Goal: Task Accomplishment & Management: Manage account settings

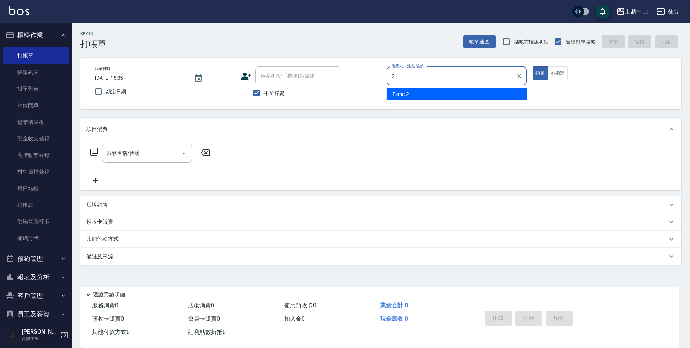
type input "Esme-2"
type button "true"
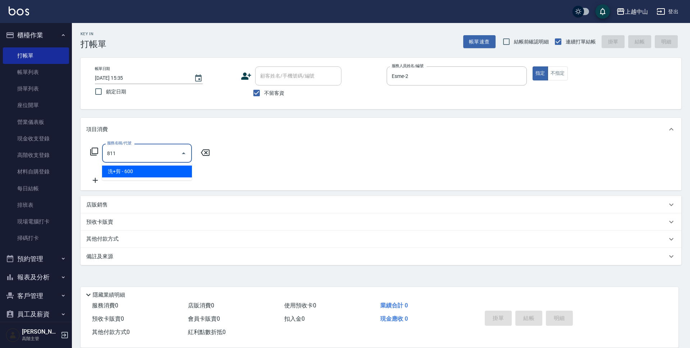
type input "洗+剪(811)"
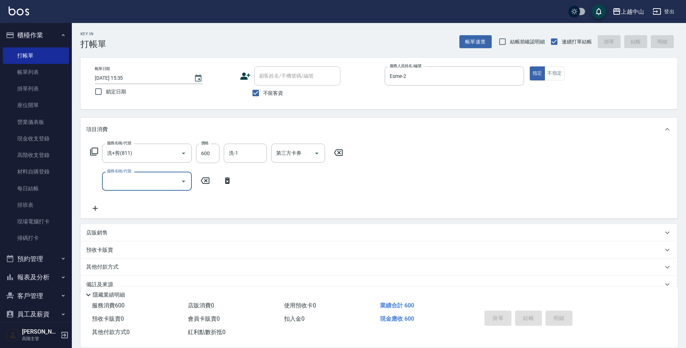
type input "[DATE] 18:28"
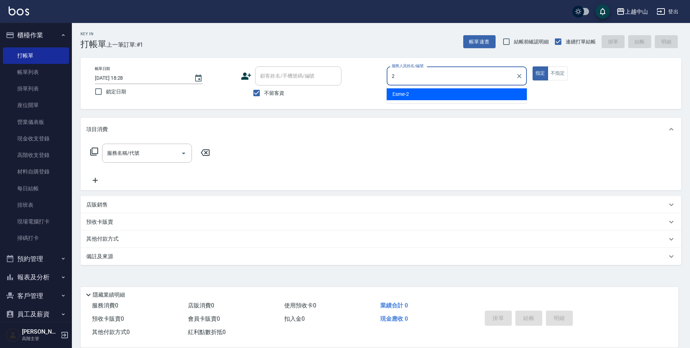
type input "Esme-2"
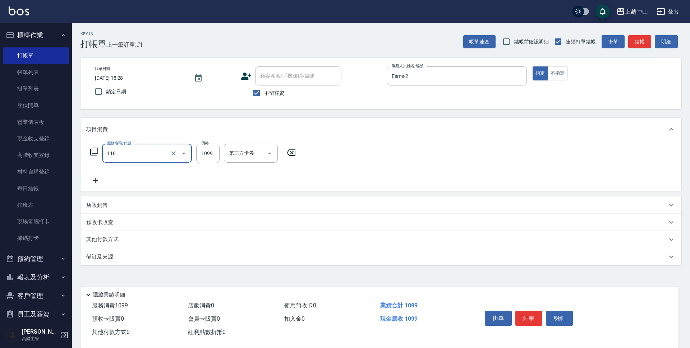
type input "洗+剪+頭皮999(110)"
type input "1200"
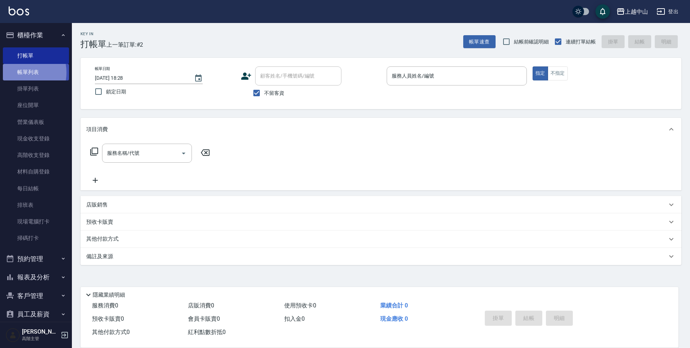
click at [16, 73] on link "帳單列表" at bounding box center [36, 72] width 66 height 17
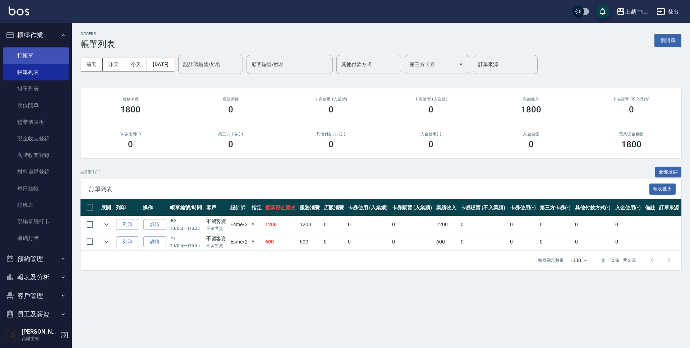
click at [33, 50] on link "打帳單" at bounding box center [36, 55] width 66 height 17
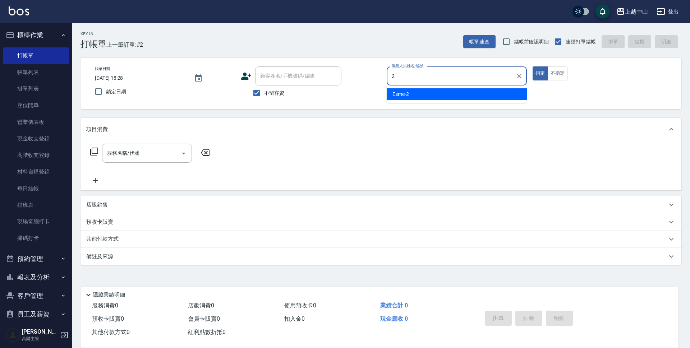
type input "Esme-2"
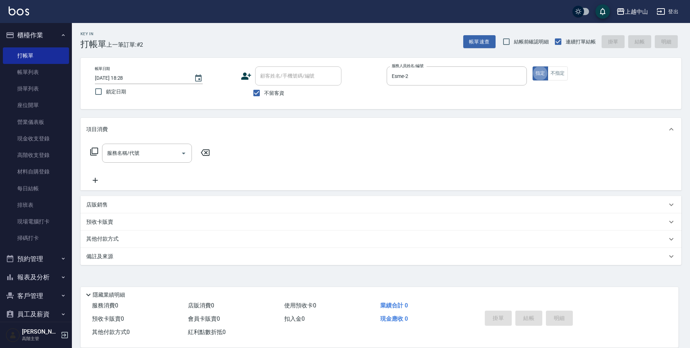
type button "true"
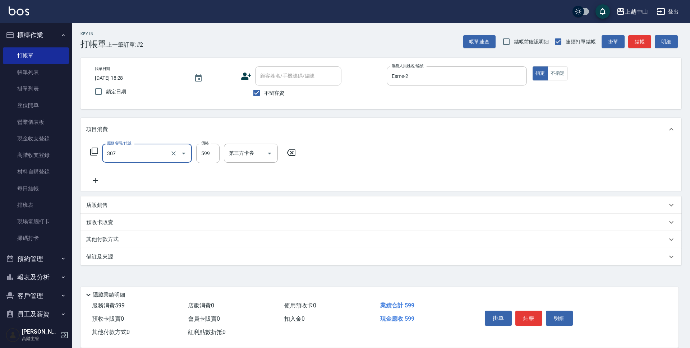
type input "森精萃角質調理髮浴(307)"
type input "600"
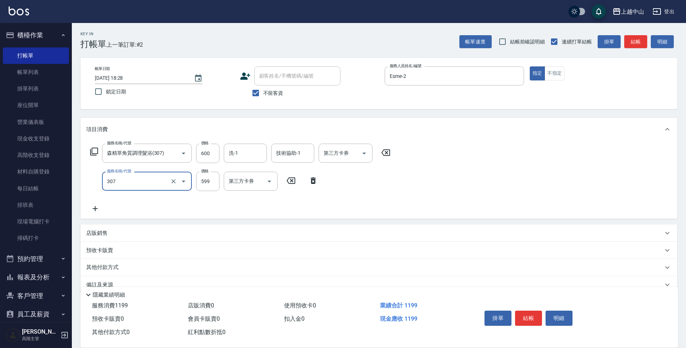
type input "森精萃角質調理髮浴(307)"
type input "600"
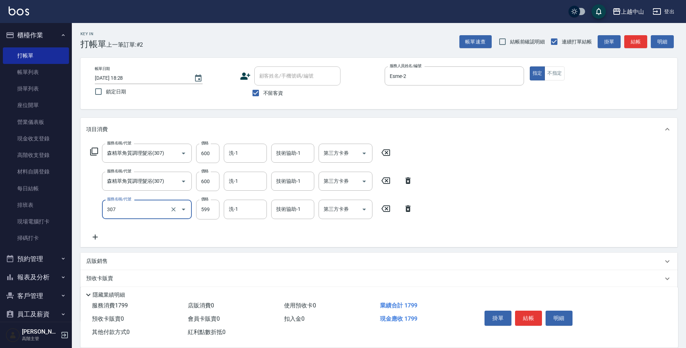
type input "森精萃角質調理髮浴(307)"
type input "600"
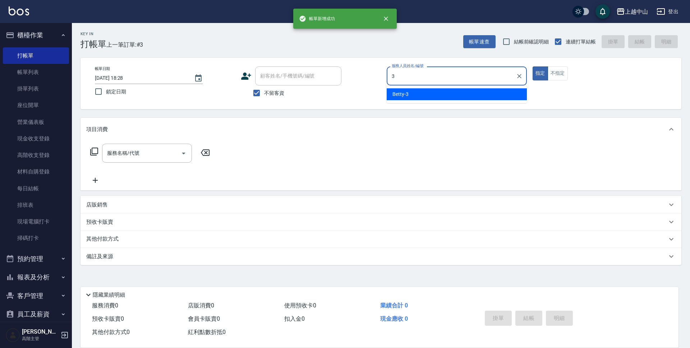
type input "Betty-3"
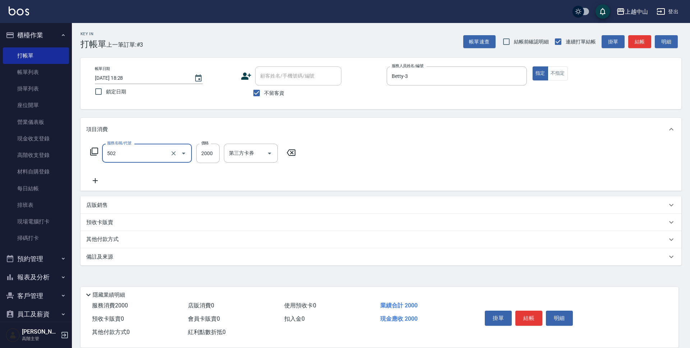
type input "染髮2000以上(502)"
type input "8000"
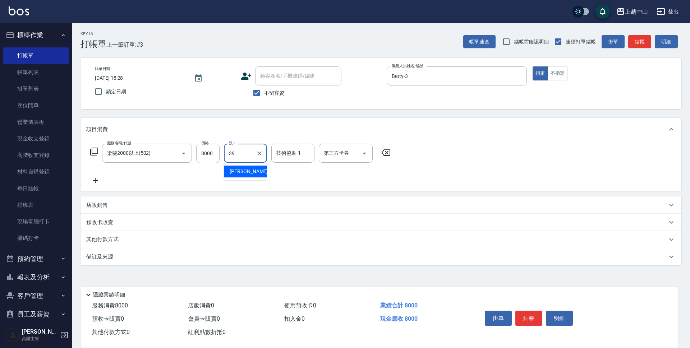
type input "[PERSON_NAME]-39"
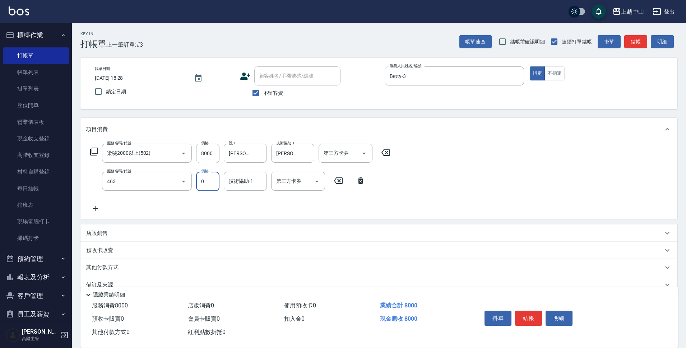
type input "護髮卡使用(463)"
type input "[PERSON_NAME]-39"
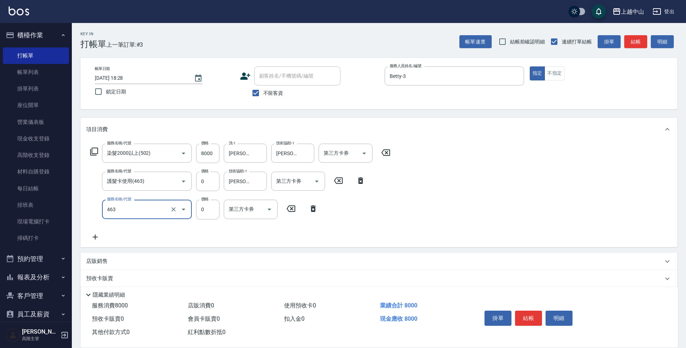
type input "護髮卡使用(463)"
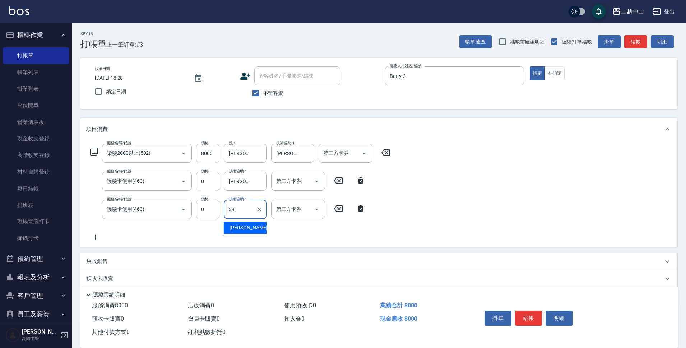
type input "[PERSON_NAME]-39"
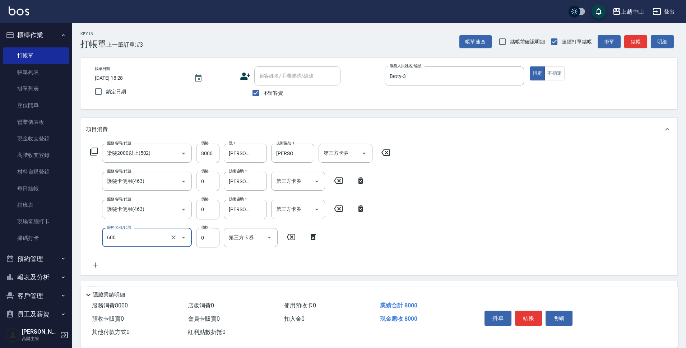
type input "洗髮(免費)(600)"
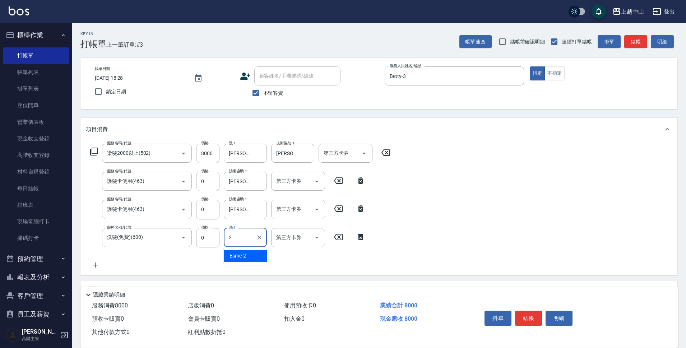
type input "Esme-2"
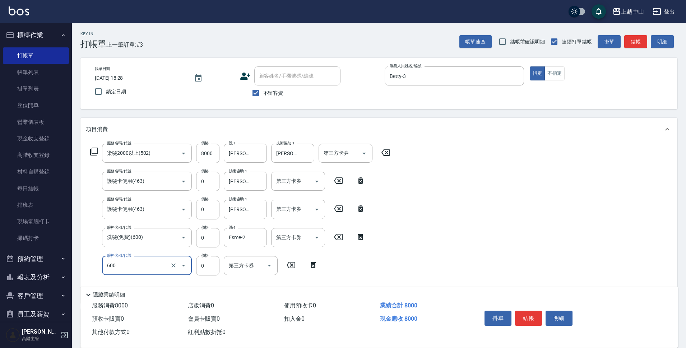
type input "洗髮(免費)(600)"
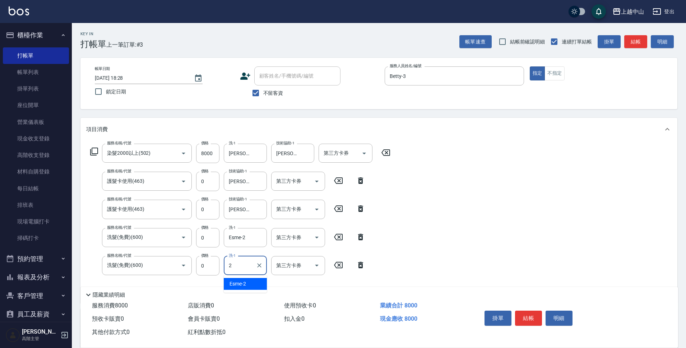
type input "Esme-2"
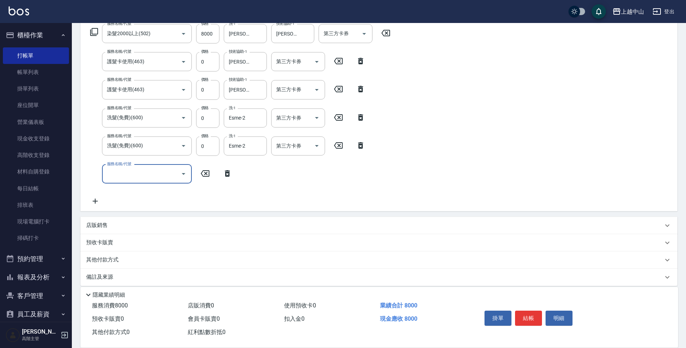
scroll to position [127, 0]
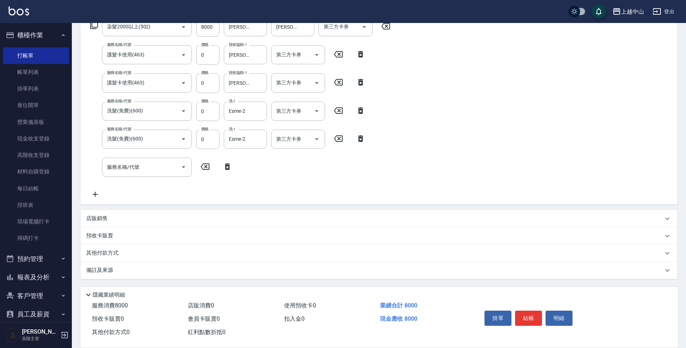
click at [125, 253] on div "其他付款方式" at bounding box center [374, 253] width 577 height 8
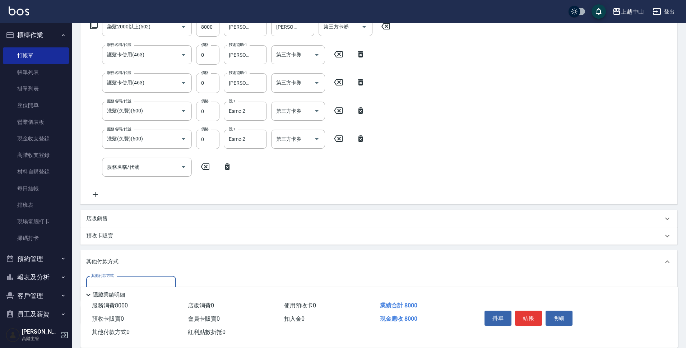
scroll to position [162, 0]
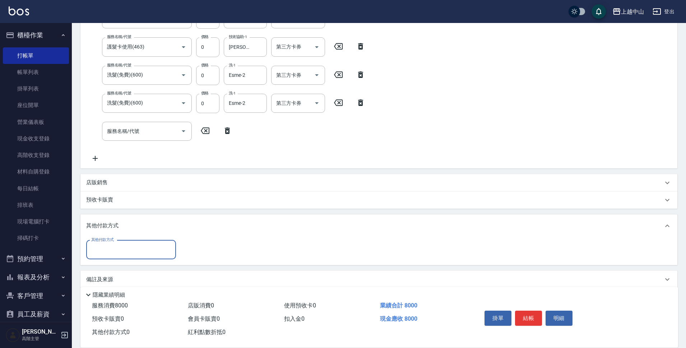
click at [127, 251] on input "其他付款方式" at bounding box center [130, 250] width 83 height 13
click at [124, 301] on span "信用卡" at bounding box center [131, 304] width 90 height 12
type input "信用卡"
type input "8000"
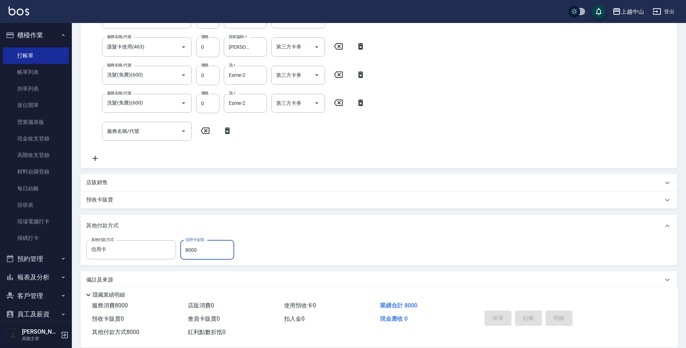
type input "[DATE] 18:29"
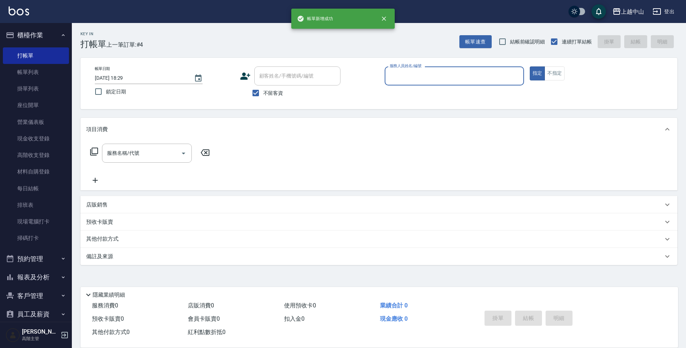
scroll to position [0, 0]
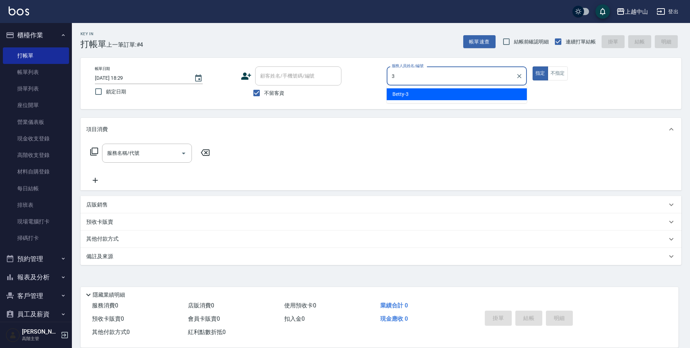
type input "Betty-3"
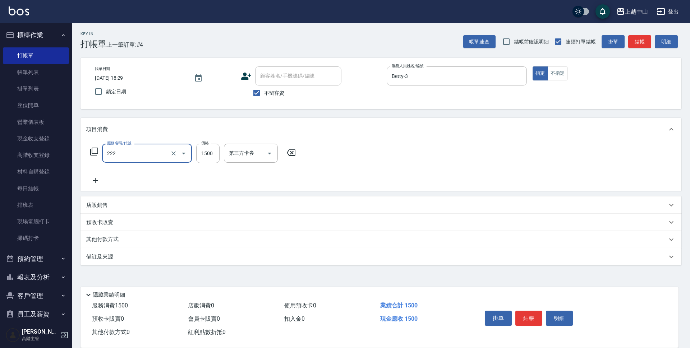
type input "燙髮自備1500以上(222)"
type input "2398"
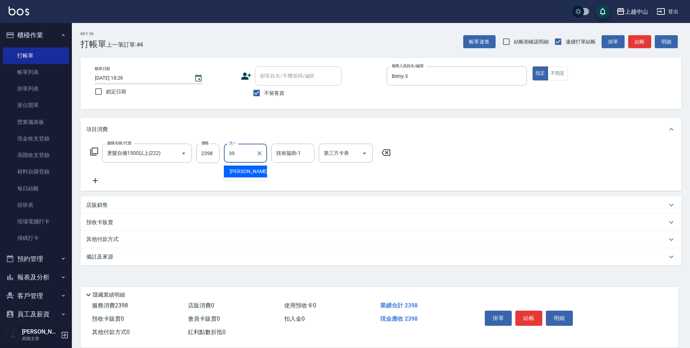
type input "[PERSON_NAME]-39"
type input "Esme-2"
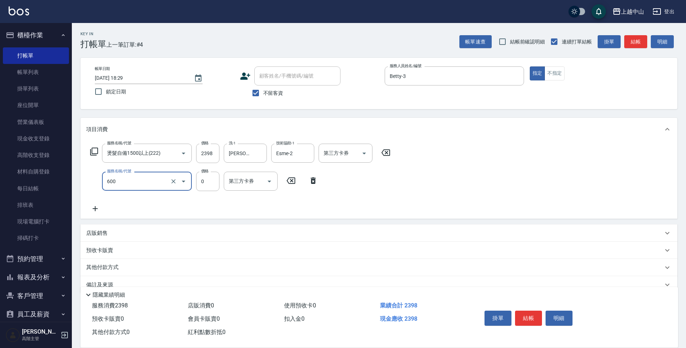
type input "洗髮(免費)(600)"
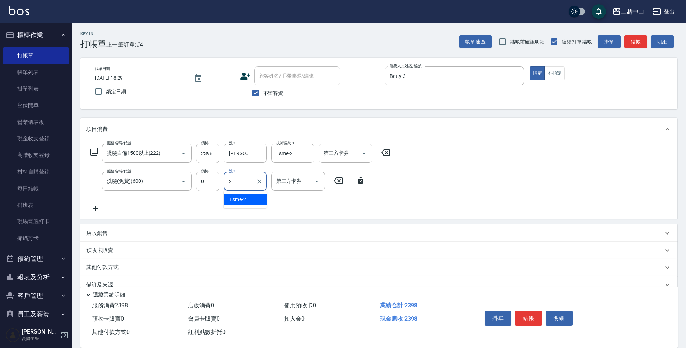
type input "Esme-2"
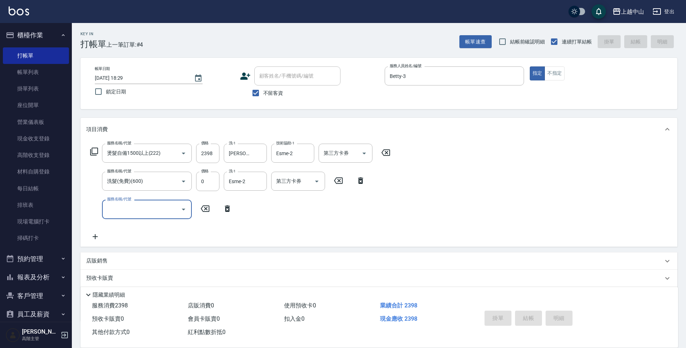
type input "[DATE] 18:30"
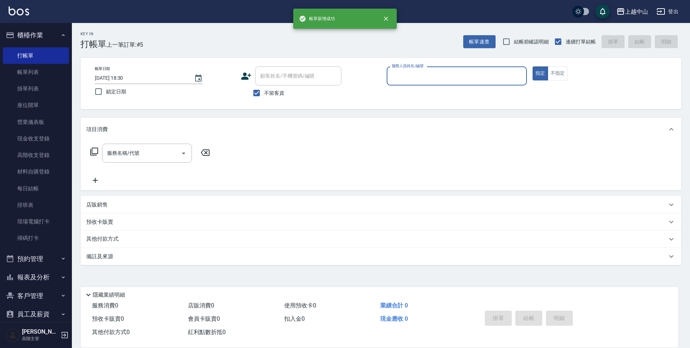
click at [42, 29] on button "櫃檯作業" at bounding box center [36, 35] width 66 height 19
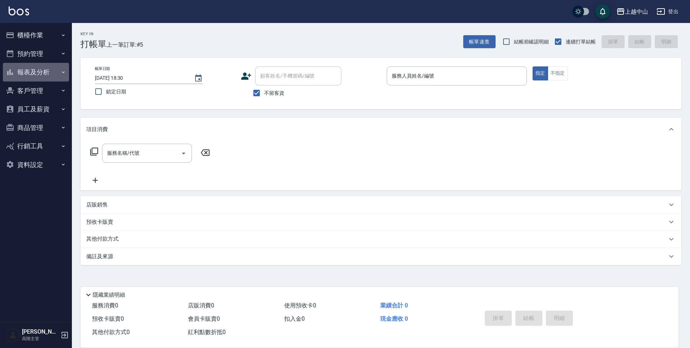
click at [41, 73] on button "報表及分析" at bounding box center [36, 72] width 66 height 19
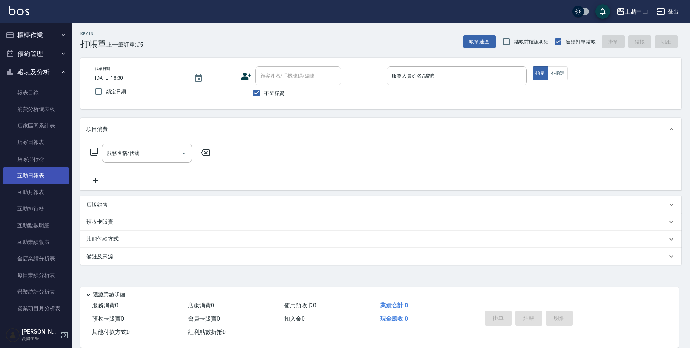
click at [38, 178] on link "互助日報表" at bounding box center [36, 175] width 66 height 17
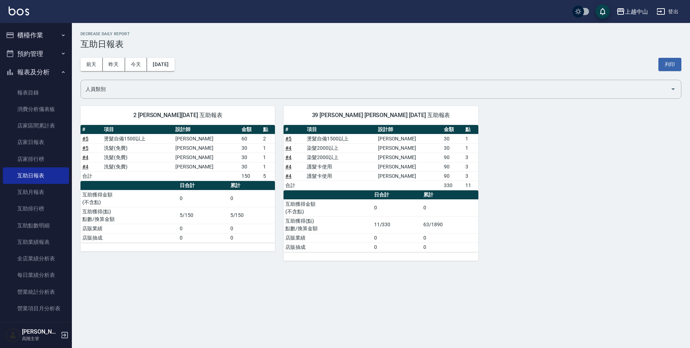
click at [291, 139] on link "# 5" at bounding box center [288, 139] width 6 height 6
click at [36, 158] on link "店家排行榜" at bounding box center [36, 159] width 66 height 17
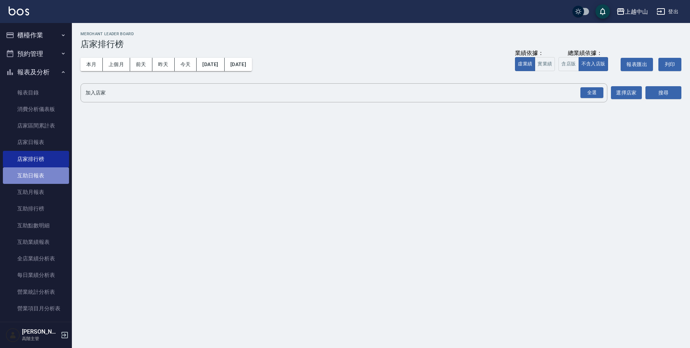
click at [38, 173] on link "互助日報表" at bounding box center [36, 175] width 66 height 17
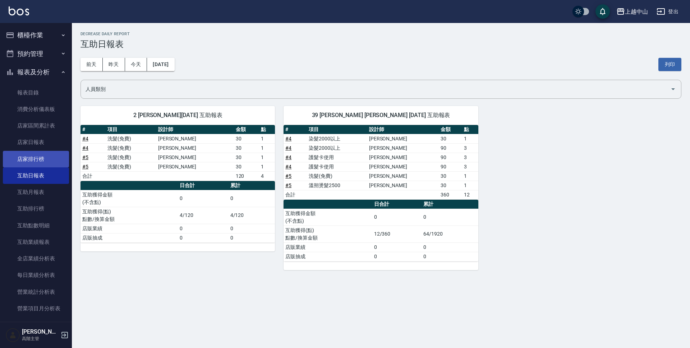
click at [51, 154] on link "店家排行榜" at bounding box center [36, 159] width 66 height 17
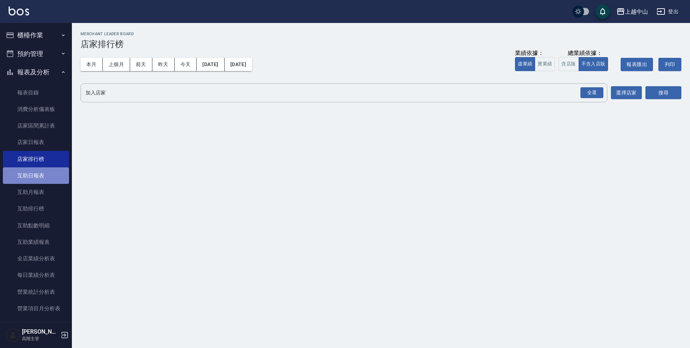
click at [46, 180] on link "互助日報表" at bounding box center [36, 175] width 66 height 17
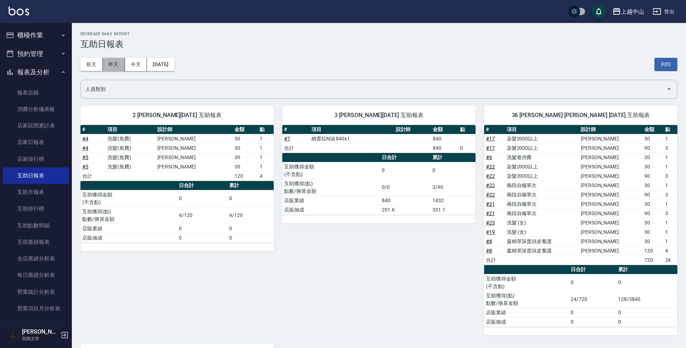
click at [111, 65] on button "昨天" at bounding box center [114, 64] width 22 height 13
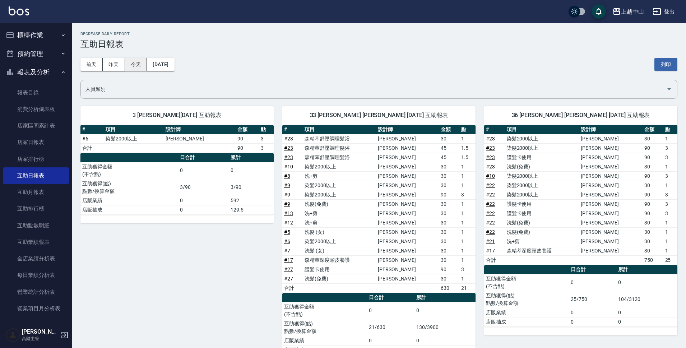
click at [139, 67] on button "今天" at bounding box center [136, 64] width 22 height 13
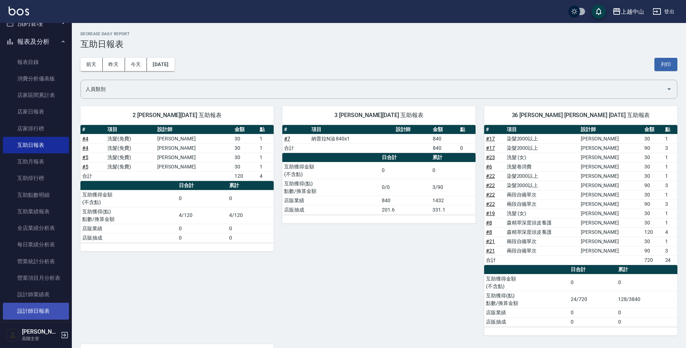
scroll to position [72, 0]
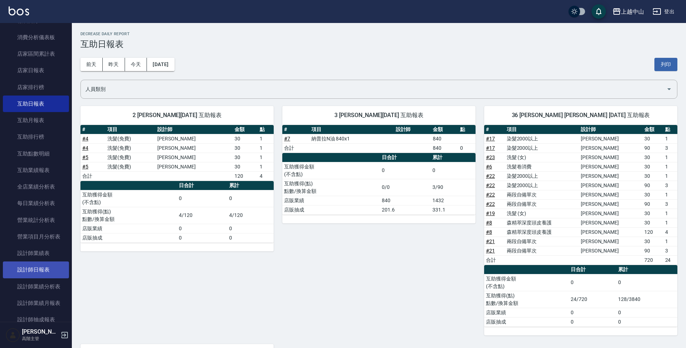
click at [41, 271] on link "設計師日報表" at bounding box center [36, 270] width 66 height 17
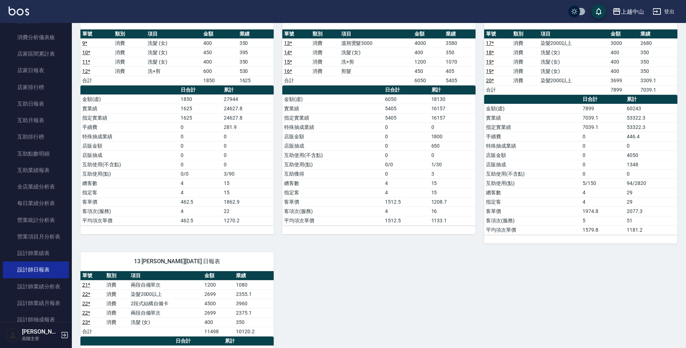
scroll to position [359, 0]
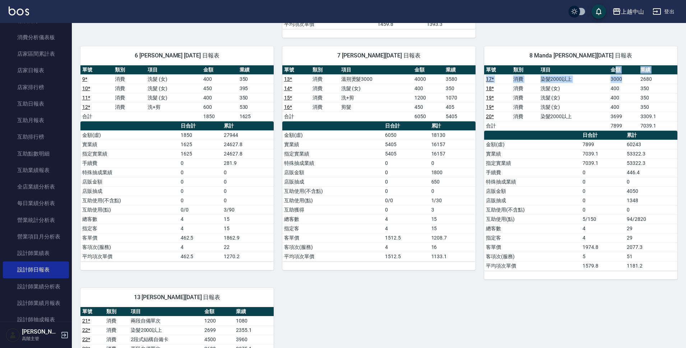
drag, startPoint x: 630, startPoint y: 79, endPoint x: 614, endPoint y: 73, distance: 16.6
click at [614, 73] on table "單號 類別 項目 金額 業績 17 * 消費 染髮2000以上 3000 2680 18 * 消費 洗髮 (女) 400 350 19 * 消費 洗髮 (女)…" at bounding box center [580, 97] width 193 height 65
click at [617, 84] on td "400" at bounding box center [624, 88] width 30 height 9
drag, startPoint x: 612, startPoint y: 87, endPoint x: 619, endPoint y: 98, distance: 12.5
click at [619, 98] on tbody "17 * 消費 染髮2000以上 3000 2680 18 * 消費 洗髮 (女) 400 350 19 * 消費 洗髮 (女) 400 350 19 * 消…" at bounding box center [580, 102] width 193 height 56
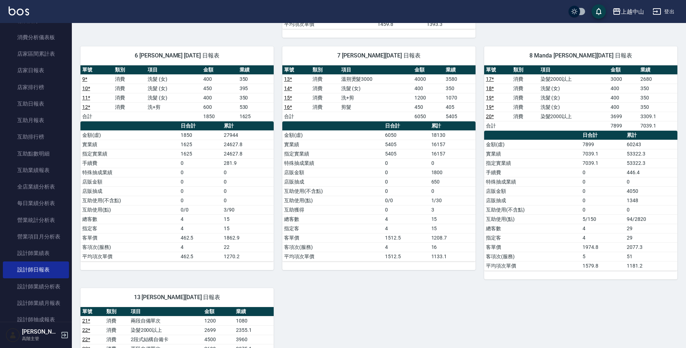
click at [627, 110] on td "400" at bounding box center [624, 106] width 30 height 9
drag, startPoint x: 624, startPoint y: 107, endPoint x: 610, endPoint y: 107, distance: 14.4
click at [610, 107] on td "400" at bounding box center [624, 106] width 30 height 9
drag, startPoint x: 610, startPoint y: 119, endPoint x: 625, endPoint y: 115, distance: 15.1
click at [625, 115] on td "3699" at bounding box center [624, 116] width 30 height 9
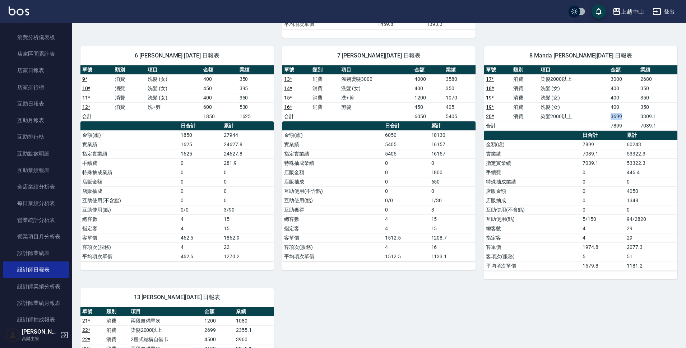
click at [619, 116] on td "3699" at bounding box center [624, 116] width 30 height 9
drag, startPoint x: 615, startPoint y: 120, endPoint x: 623, endPoint y: 117, distance: 8.1
click at [623, 117] on td "3699" at bounding box center [624, 116] width 30 height 9
click at [619, 123] on td "7899" at bounding box center [624, 125] width 30 height 9
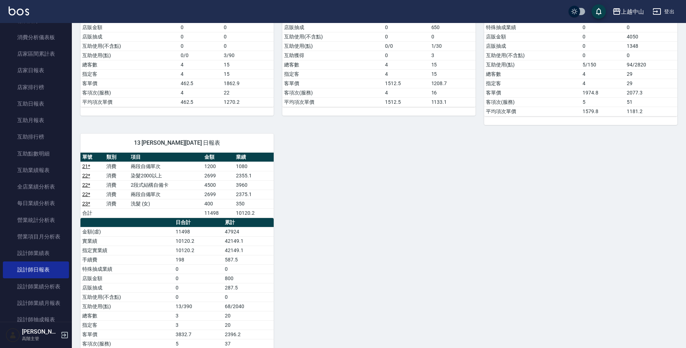
scroll to position [541, 0]
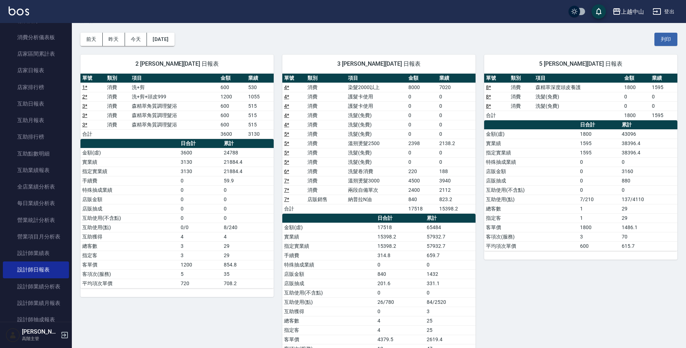
scroll to position [38, 0]
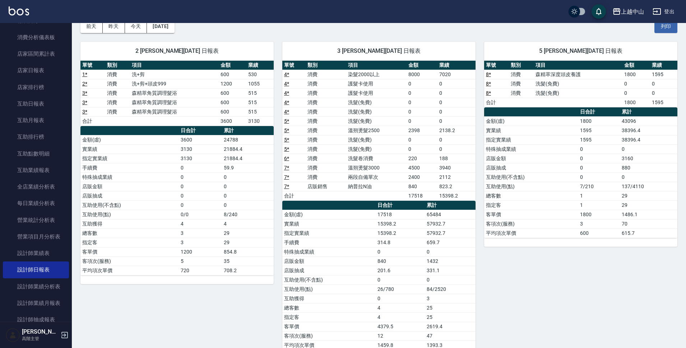
drag, startPoint x: 334, startPoint y: 52, endPoint x: 433, endPoint y: 59, distance: 99.5
click at [433, 59] on div "3 [PERSON_NAME][DATE] 日報表" at bounding box center [378, 51] width 193 height 19
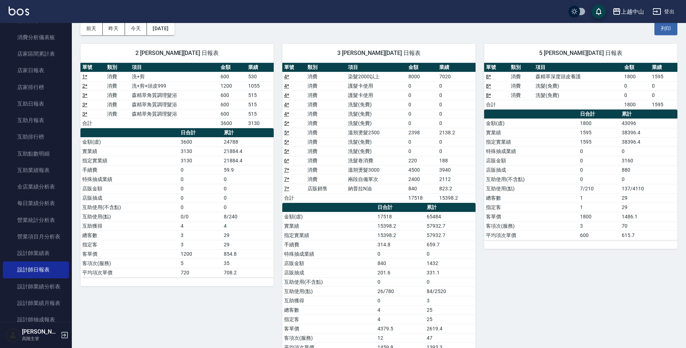
scroll to position [72, 0]
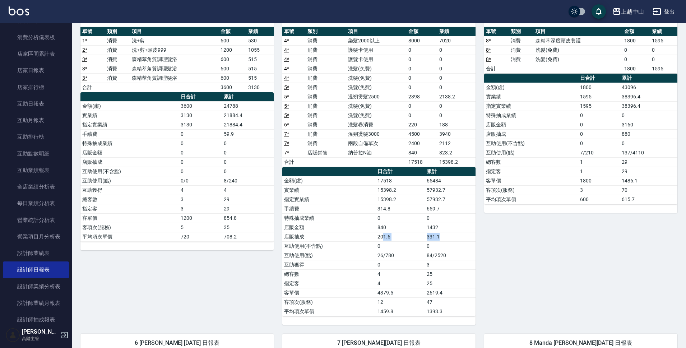
drag, startPoint x: 383, startPoint y: 236, endPoint x: 443, endPoint y: 236, distance: 60.0
click at [443, 236] on tr "店販抽成 201.6 331.1" at bounding box center [378, 236] width 193 height 9
drag, startPoint x: 376, startPoint y: 235, endPoint x: 437, endPoint y: 236, distance: 61.1
click at [437, 236] on tr "店販抽成 201.6 331.1" at bounding box center [378, 236] width 193 height 9
drag, startPoint x: 437, startPoint y: 228, endPoint x: 427, endPoint y: 228, distance: 10.1
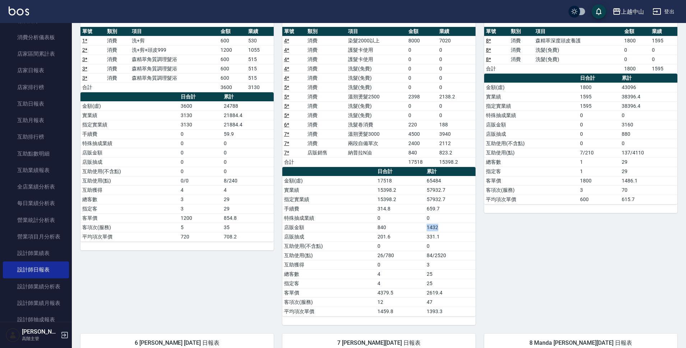
click at [427, 228] on td "1432" at bounding box center [450, 227] width 51 height 9
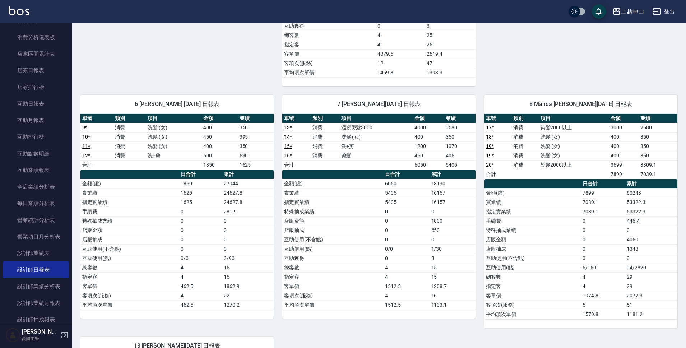
scroll to position [323, 0]
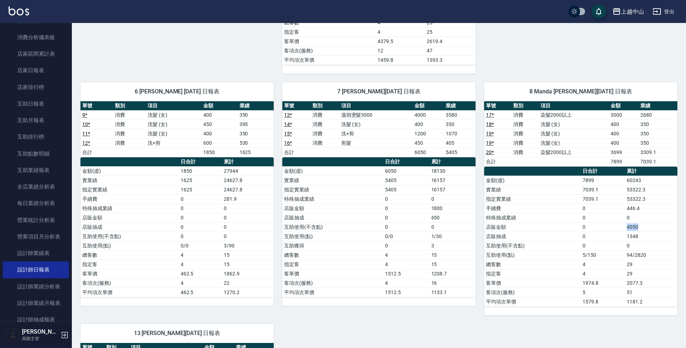
drag, startPoint x: 639, startPoint y: 228, endPoint x: 622, endPoint y: 228, distance: 16.2
click at [622, 228] on tr "店販金額 0 4050" at bounding box center [580, 226] width 193 height 9
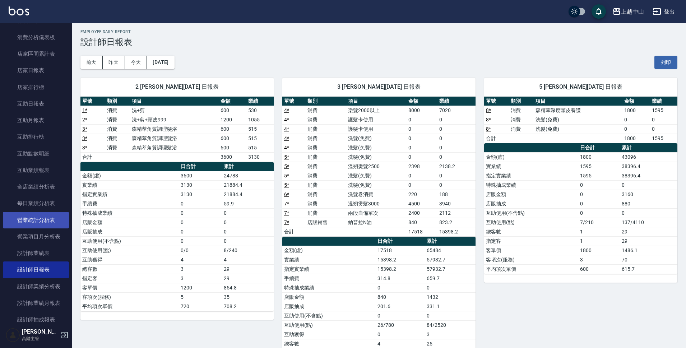
scroll to position [0, 0]
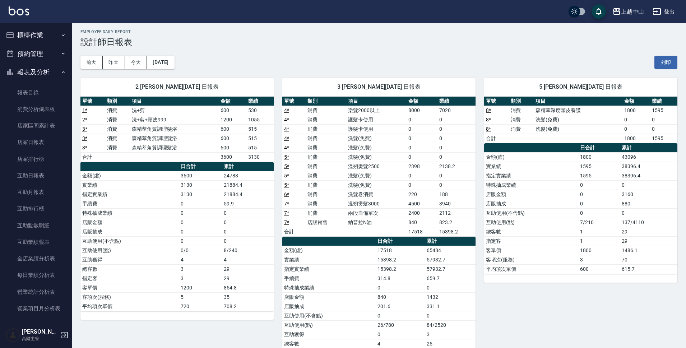
click at [30, 72] on button "報表及分析" at bounding box center [36, 72] width 66 height 19
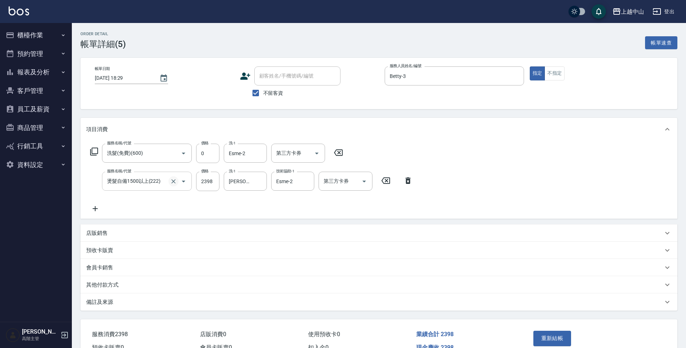
click at [175, 181] on icon "Clear" at bounding box center [173, 181] width 7 height 7
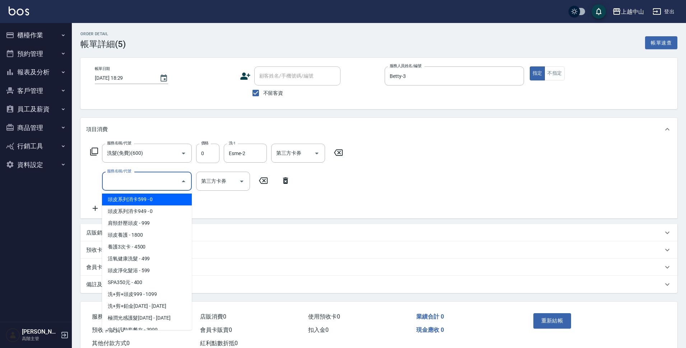
type input "1"
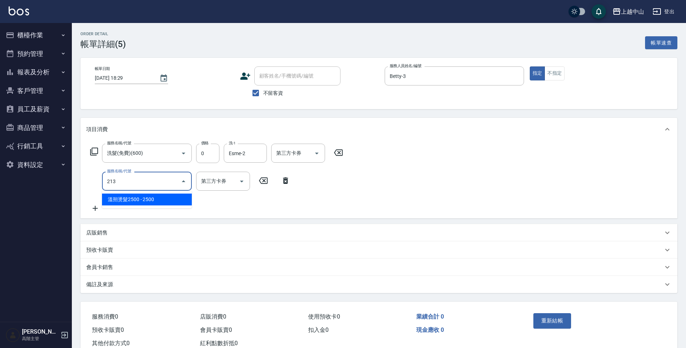
type input "溫朔燙髮2500(213)"
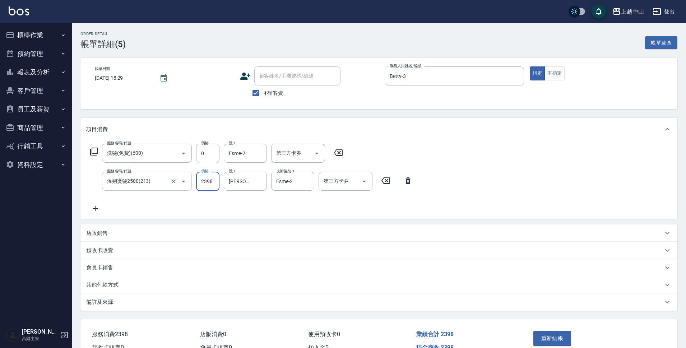
type input "2398"
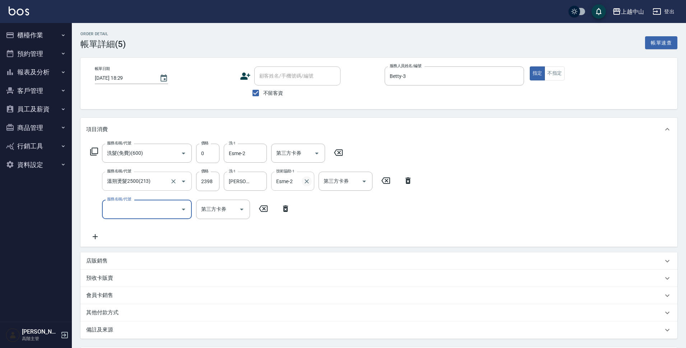
click at [305, 180] on icon "Clear" at bounding box center [306, 181] width 7 height 7
click at [285, 208] on icon at bounding box center [285, 209] width 5 height 6
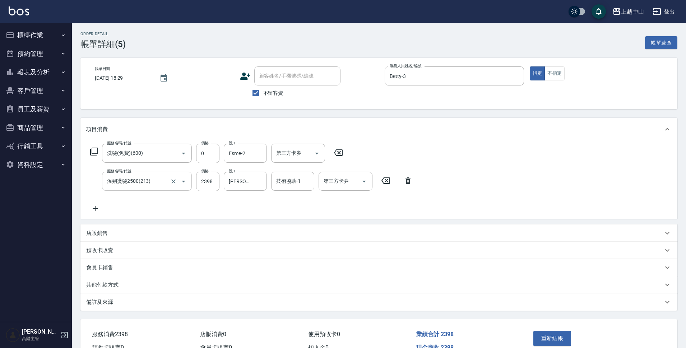
click at [336, 151] on icon at bounding box center [338, 153] width 9 height 6
click at [156, 152] on input "服務名稱/代號" at bounding box center [141, 153] width 73 height 13
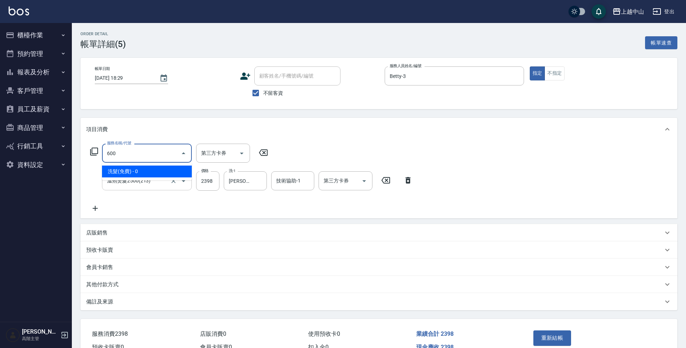
type input "洗髮(免費)(600)"
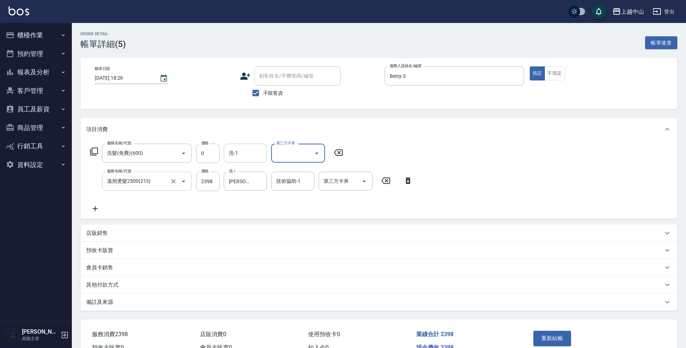
click at [230, 157] on input "洗-1" at bounding box center [245, 153] width 37 height 13
type input "[PERSON_NAME]-39"
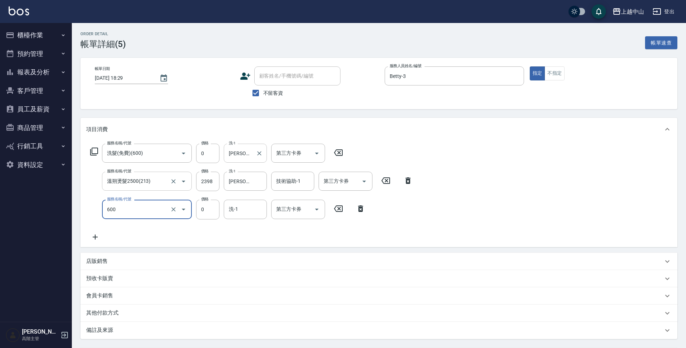
type input "洗髮(免費)(600)"
type input "0"
type input "Esme-2"
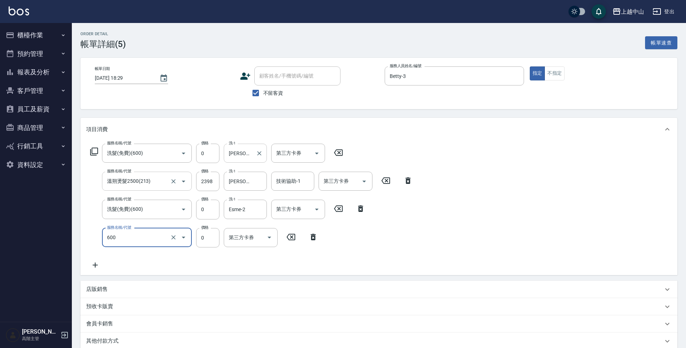
type input "洗髮(免費)(600)"
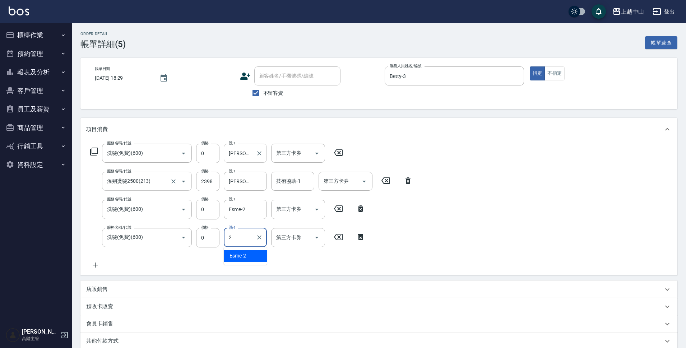
type input "Esme-2"
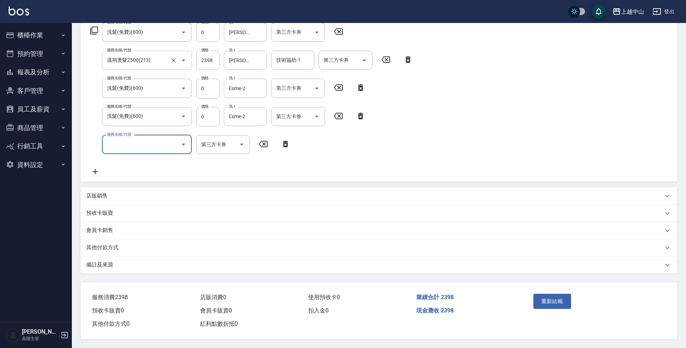
scroll to position [124, 0]
click at [546, 295] on button "重新結帳" at bounding box center [553, 301] width 38 height 15
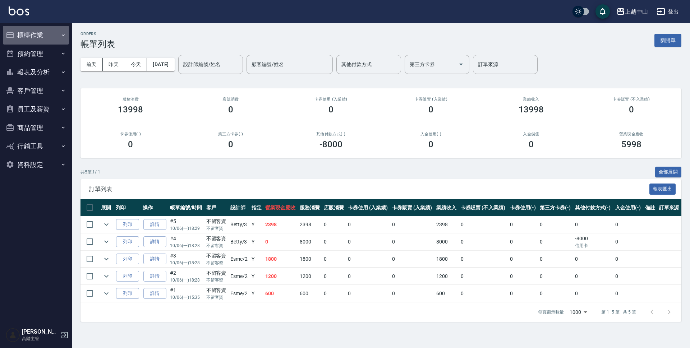
click at [47, 36] on button "櫃檯作業" at bounding box center [36, 35] width 66 height 19
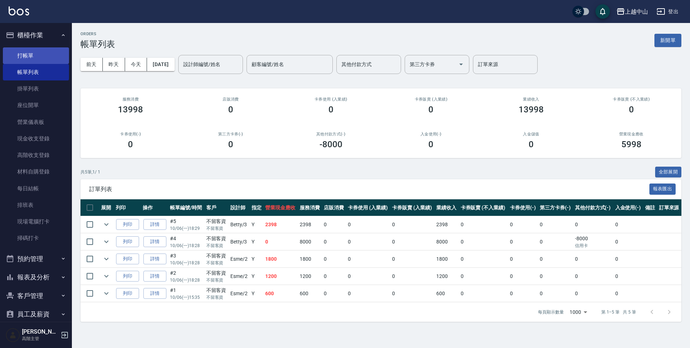
click at [47, 52] on link "打帳單" at bounding box center [36, 55] width 66 height 17
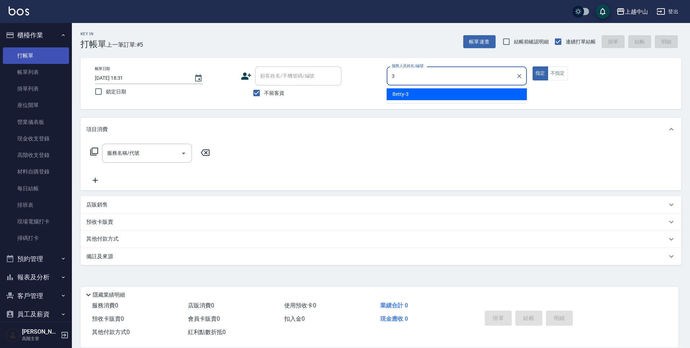
type input "Betty-3"
type button "true"
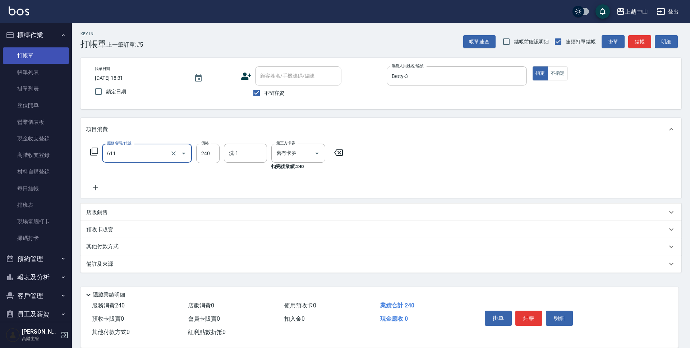
type input "洗髮卷消費(611)"
type input "220"
type input "薇慈-36"
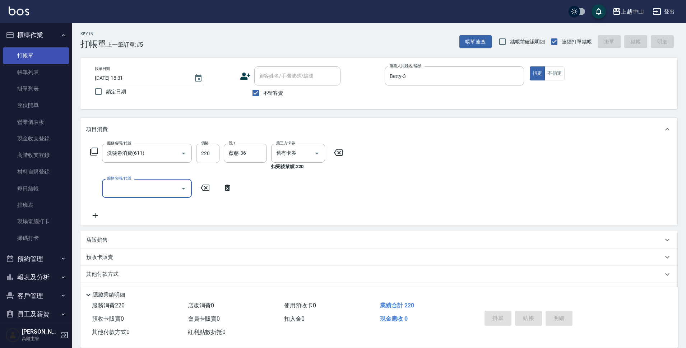
type input "2025/10/06 18:32"
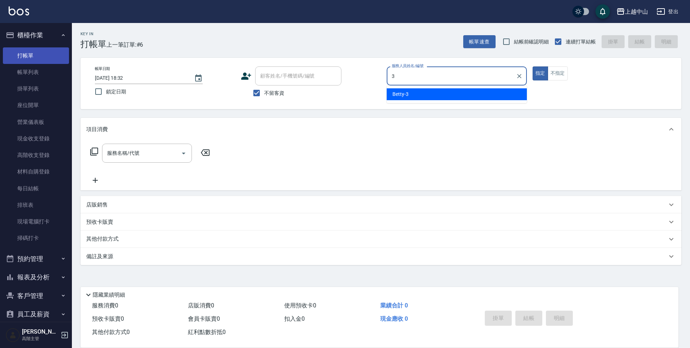
type input "Betty-3"
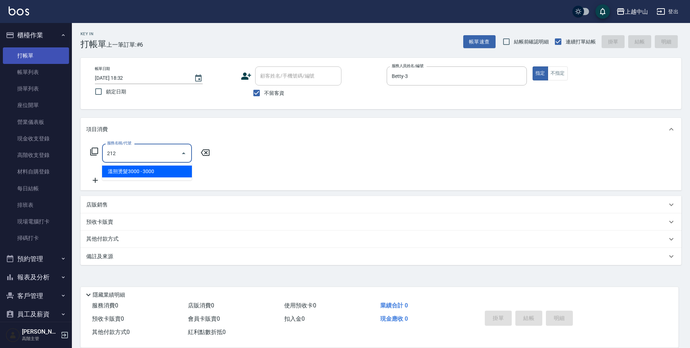
type input "溫朔燙髮3000(212)"
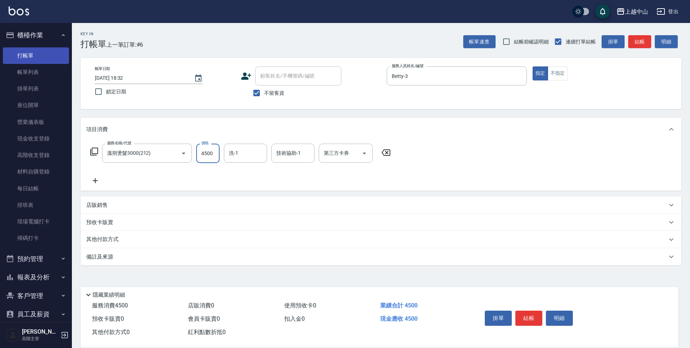
type input "4500"
type input "[PERSON_NAME]-39"
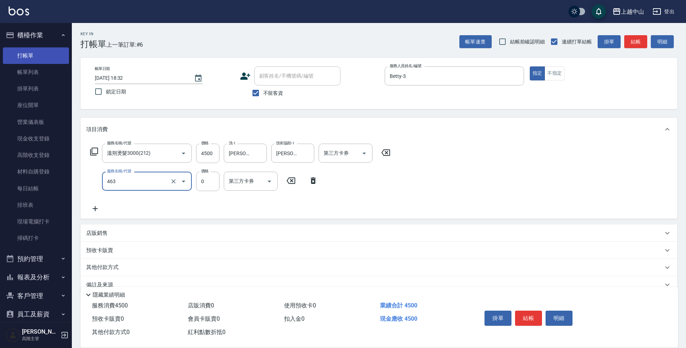
type input "護髮卡使用(463)"
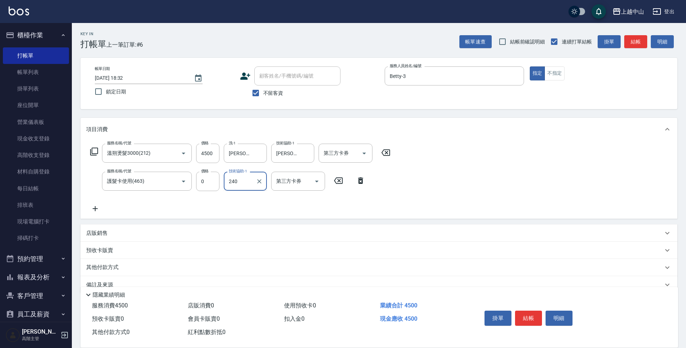
type input "240"
click at [360, 180] on icon at bounding box center [360, 181] width 5 height 6
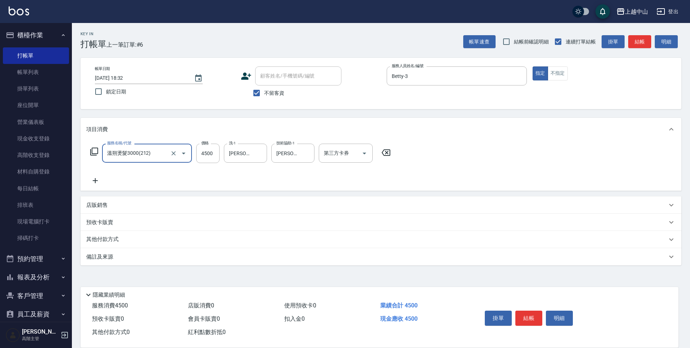
click at [97, 181] on icon at bounding box center [95, 180] width 5 height 5
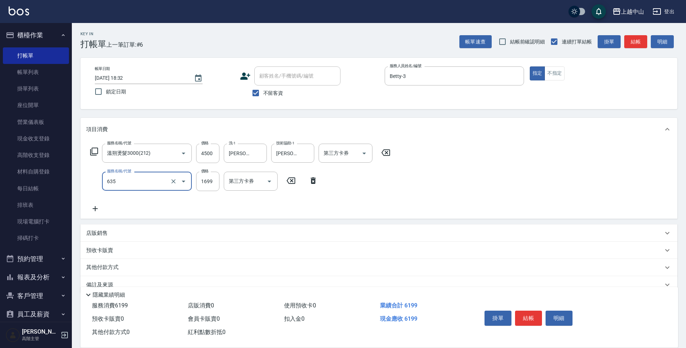
type input "兩段自備單次(635)"
type input "2400"
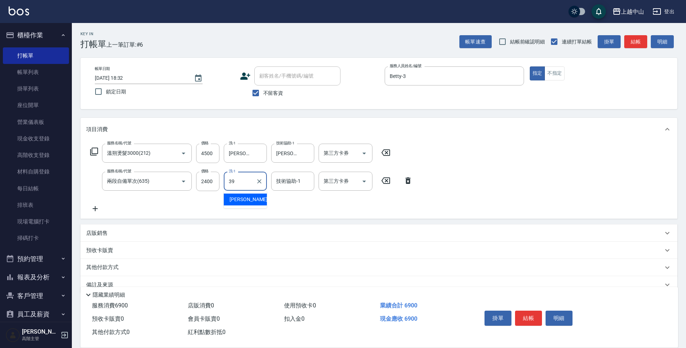
type input "[PERSON_NAME]-39"
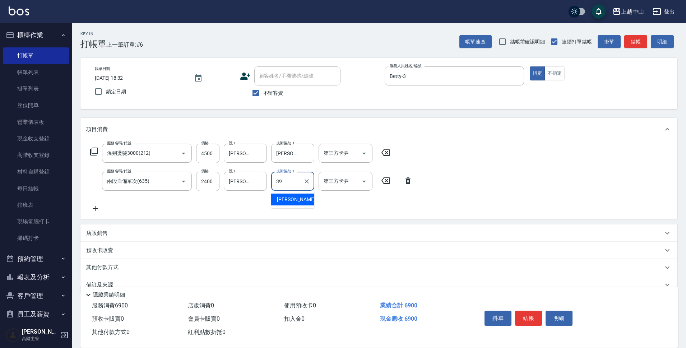
type input "[PERSON_NAME]-39"
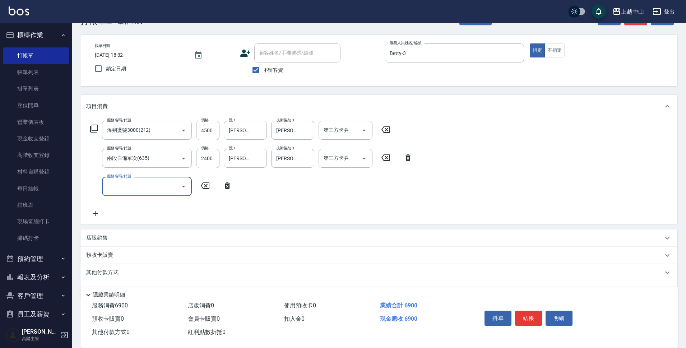
scroll to position [42, 0]
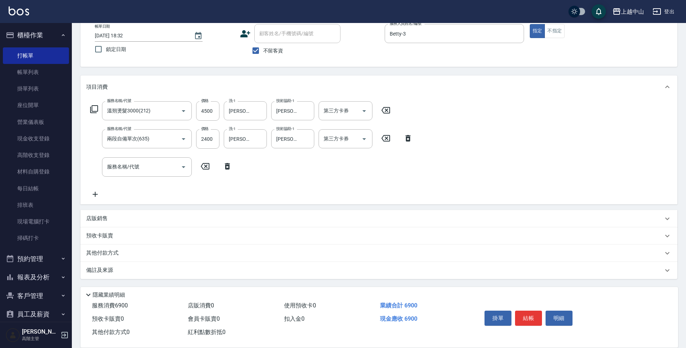
click at [129, 225] on div "店販銷售" at bounding box center [379, 218] width 597 height 17
type input "Betty-3"
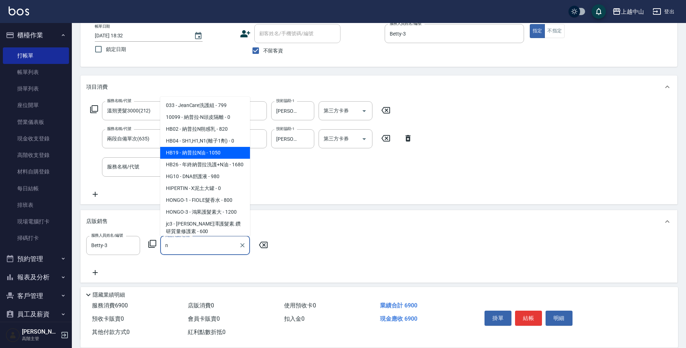
click at [200, 151] on span "HB19 - 納普拉N油 - 1050" at bounding box center [205, 153] width 90 height 12
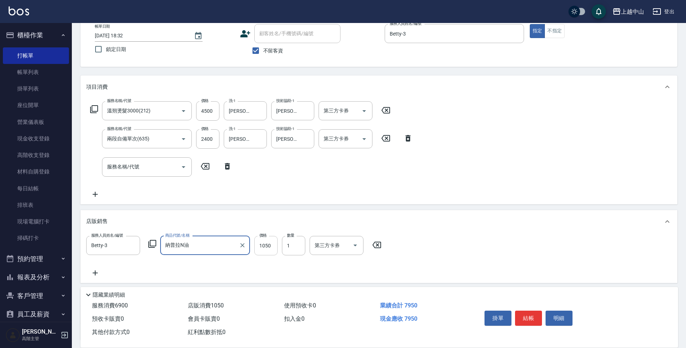
type input "納普拉N油"
type input "840"
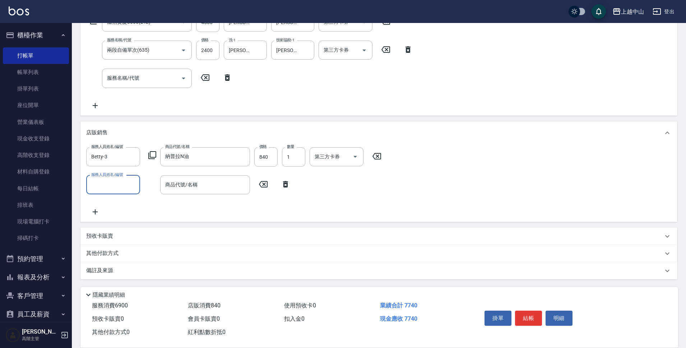
scroll to position [132, 0]
click at [112, 251] on p "其他付款方式" at bounding box center [104, 253] width 36 height 8
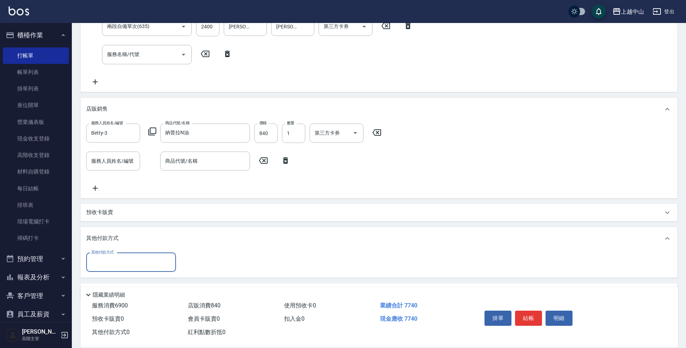
scroll to position [167, 0]
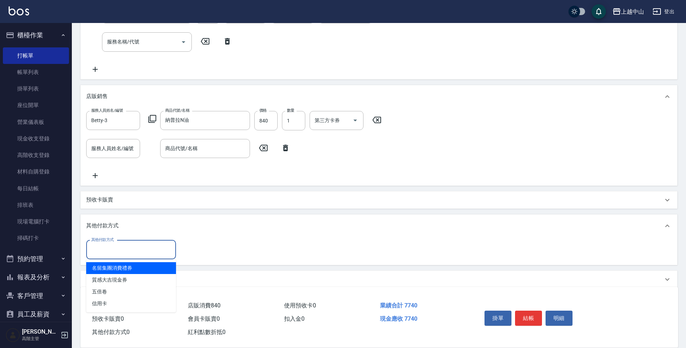
click at [112, 246] on input "其他付款方式" at bounding box center [130, 250] width 83 height 13
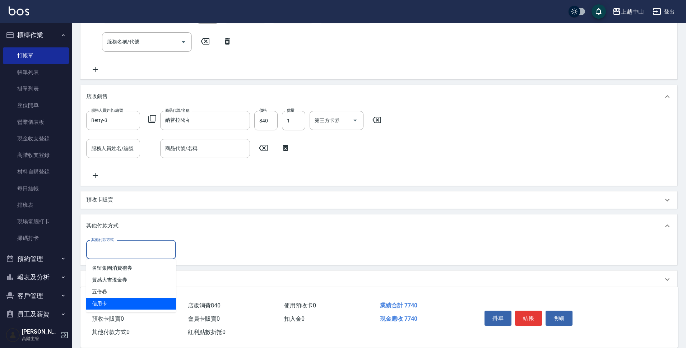
click at [125, 299] on span "信用卡" at bounding box center [131, 304] width 90 height 12
type input "信用卡"
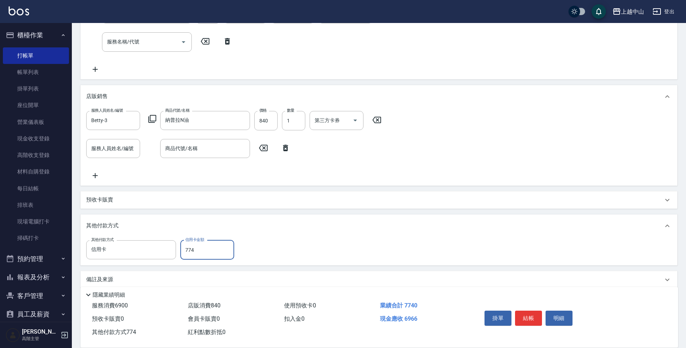
type input "7740"
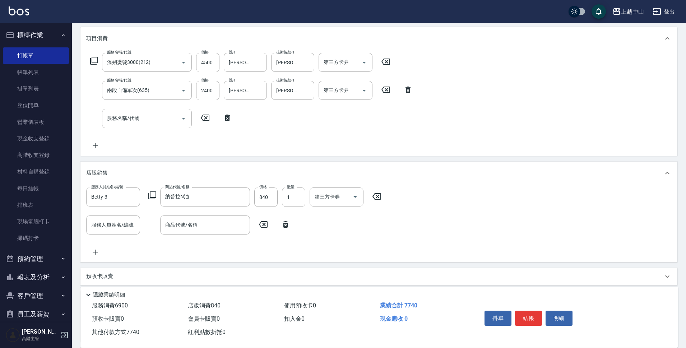
scroll to position [0, 0]
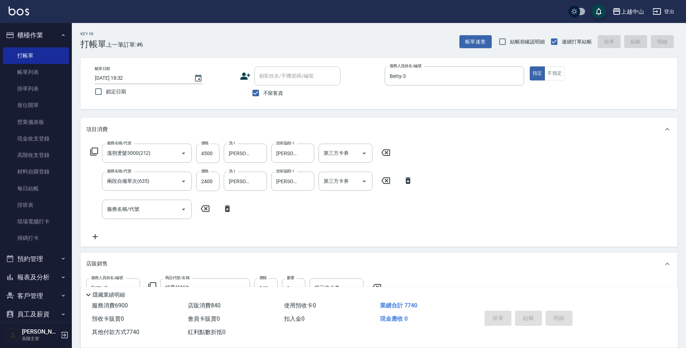
type input "2025/10/06 18:33"
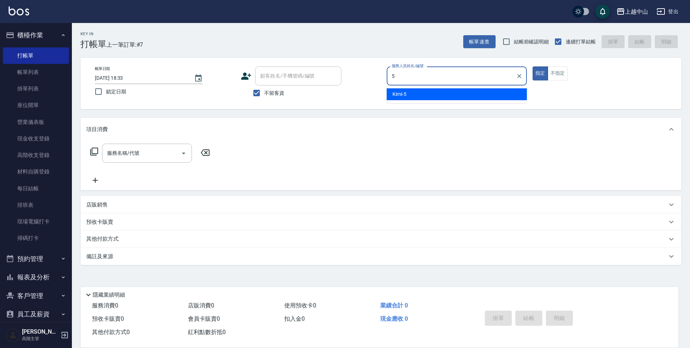
type input "Kimi-5"
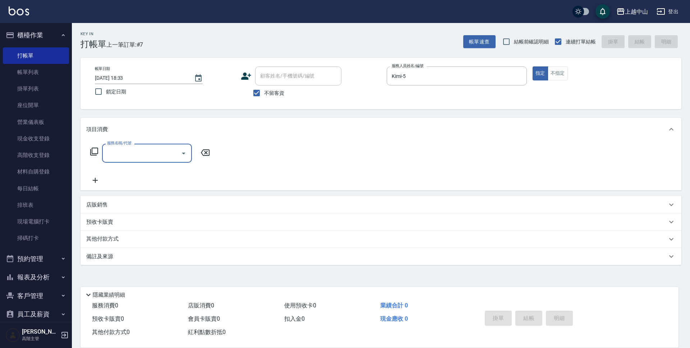
click at [88, 153] on div "服務名稱/代號 服務名稱/代號" at bounding box center [150, 153] width 128 height 19
click at [100, 150] on div "服務名稱/代號 服務名稱/代號" at bounding box center [150, 153] width 128 height 19
click at [94, 156] on icon at bounding box center [94, 151] width 9 height 9
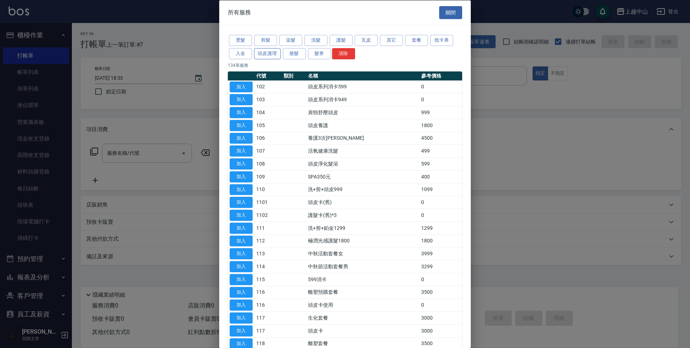
click at [273, 53] on button "頭皮護理" at bounding box center [267, 53] width 27 height 11
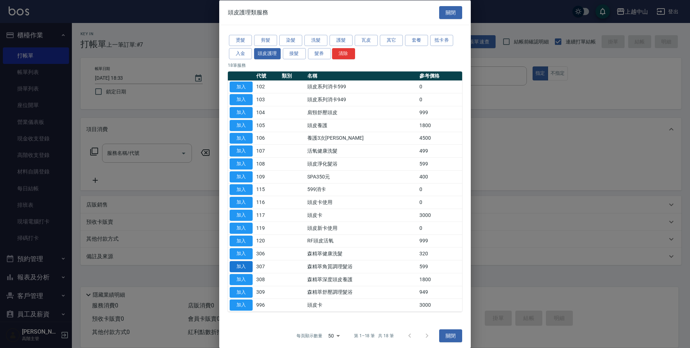
click at [249, 282] on button "加入" at bounding box center [241, 279] width 23 height 11
type input "森精萃深度頭皮養護(308)"
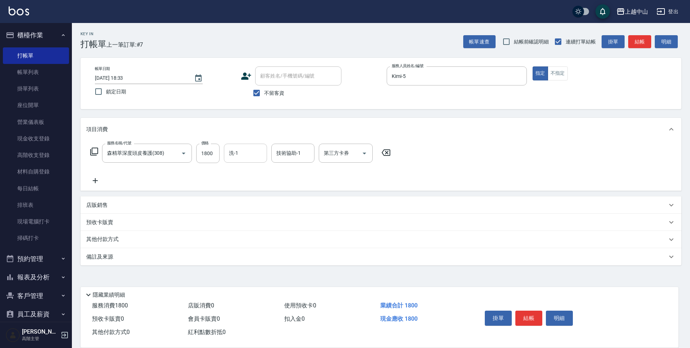
click at [232, 154] on div "洗-1 洗-1" at bounding box center [245, 153] width 43 height 19
type input "薇慈-36"
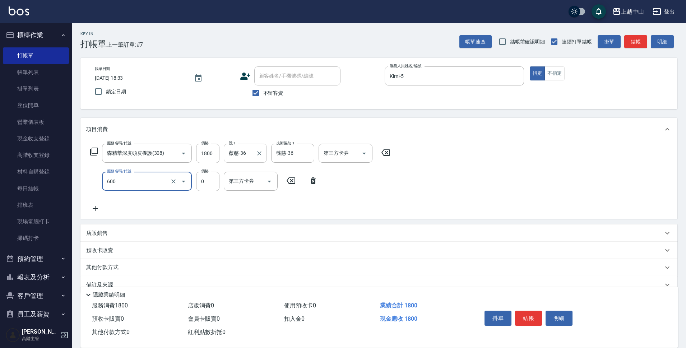
type input "洗髮(免費)(600)"
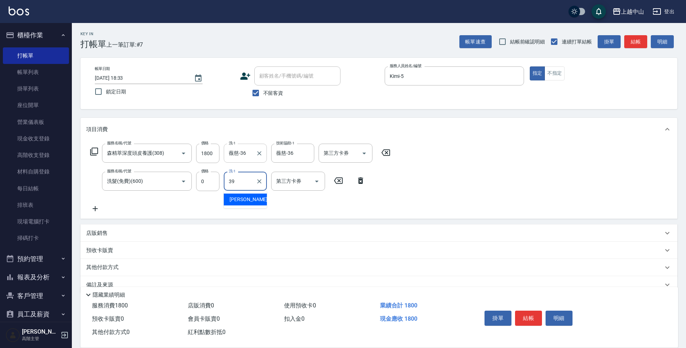
type input "[PERSON_NAME]-39"
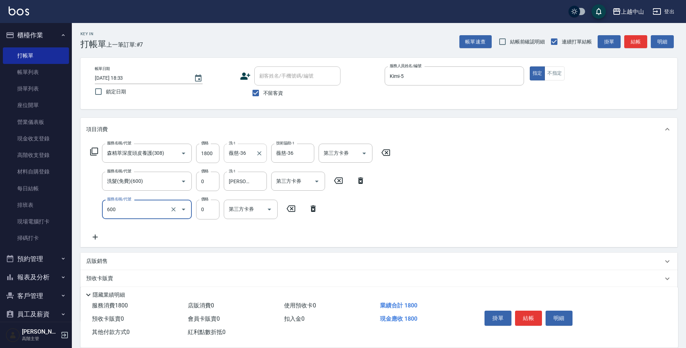
type input "洗髮(免費)(600)"
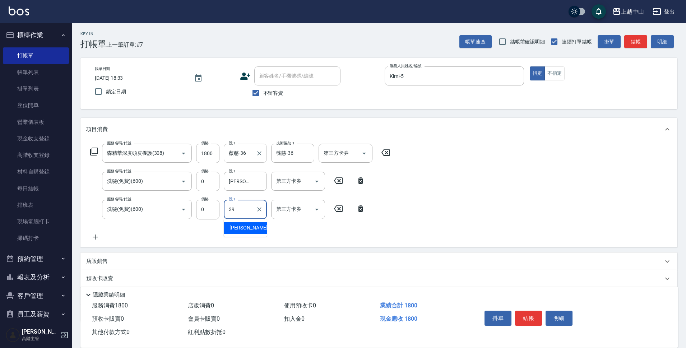
type input "[PERSON_NAME]-39"
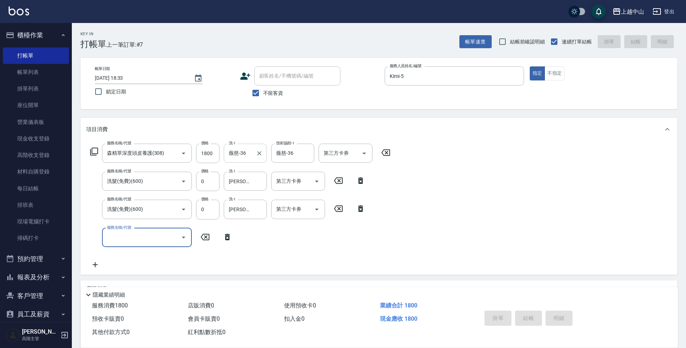
type input "2025/10/06 18:34"
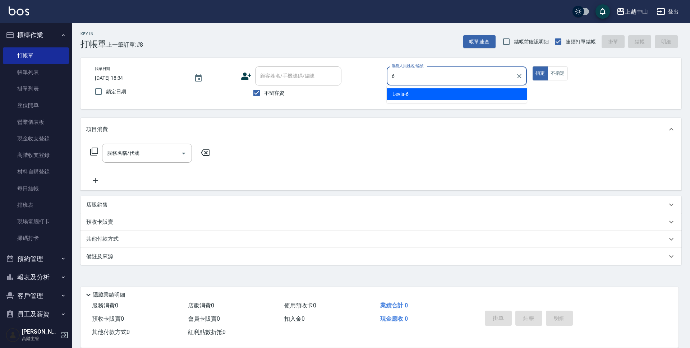
type input "Levia-6"
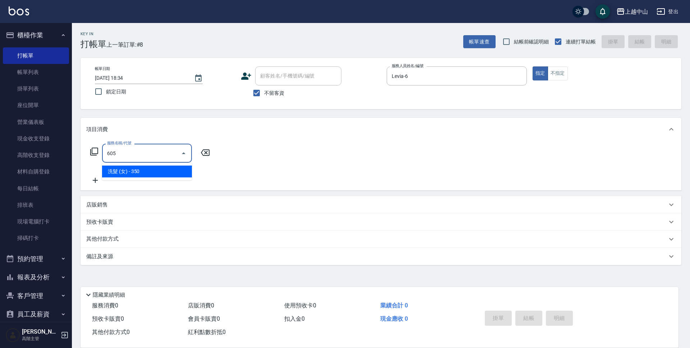
type input "洗髮 (女)(605)"
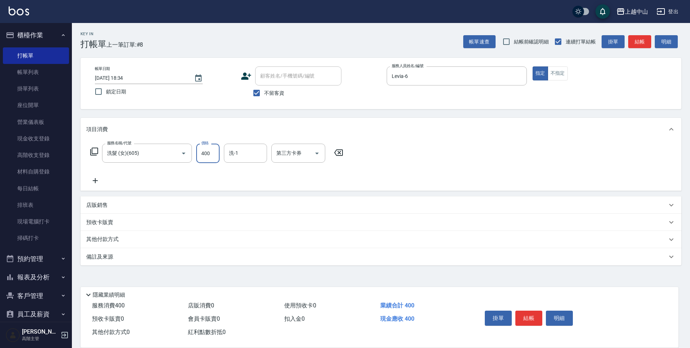
type input "400"
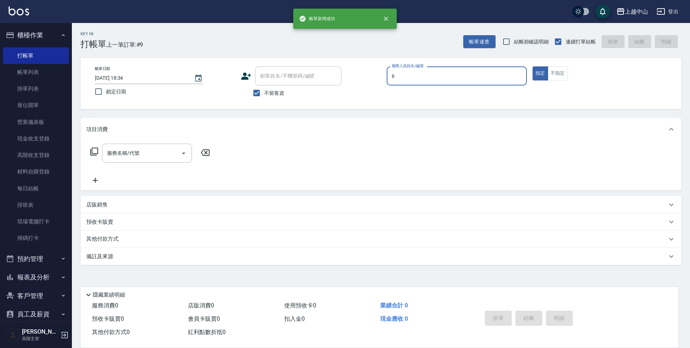
type input "Levia-6"
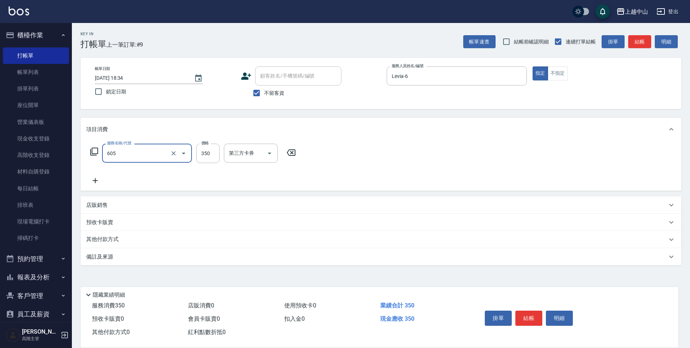
type input "洗髮 (女)(605)"
type input "450"
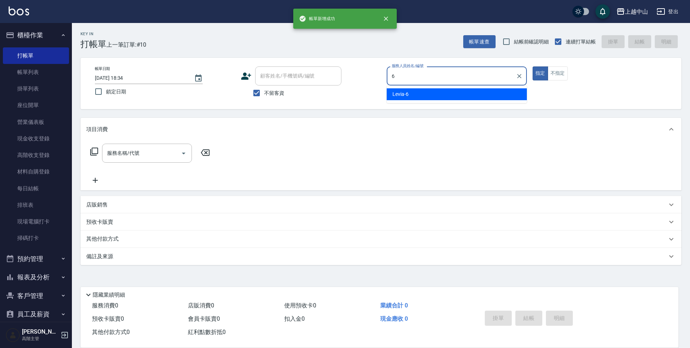
type input "Levia-6"
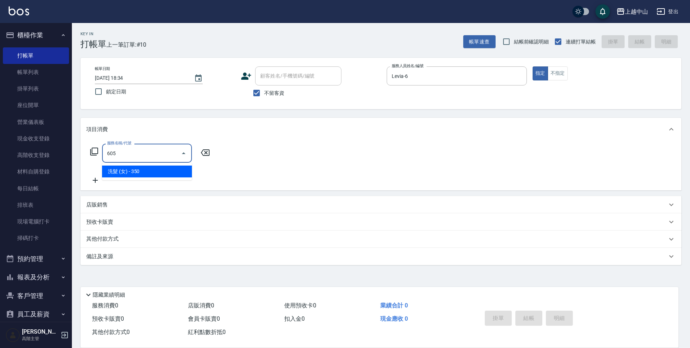
type input "洗髮 (女)(605)"
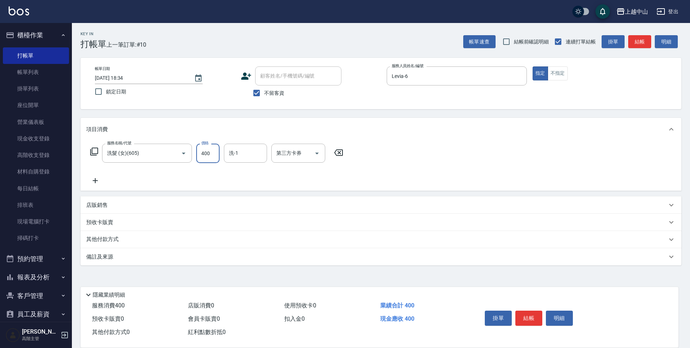
type input "400"
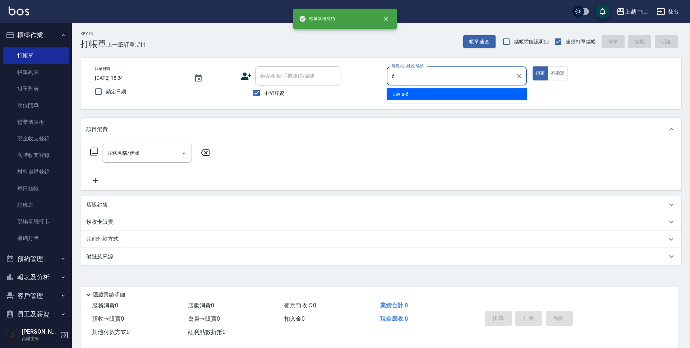
type input "Levia-6"
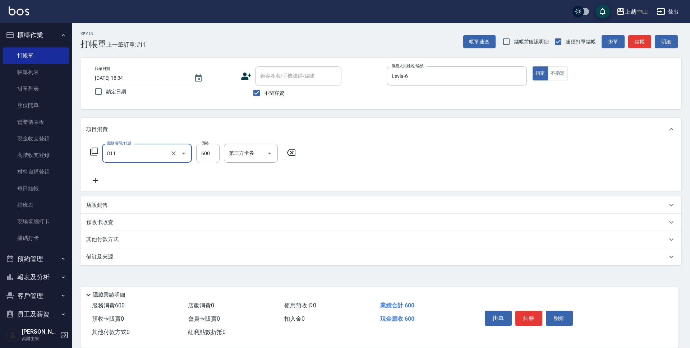
type input "洗+剪(811)"
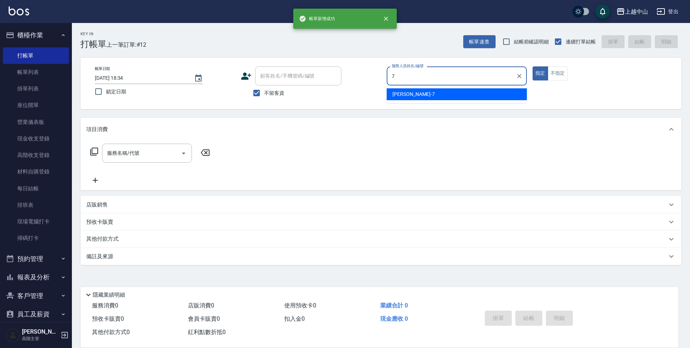
type input "Maggie-7"
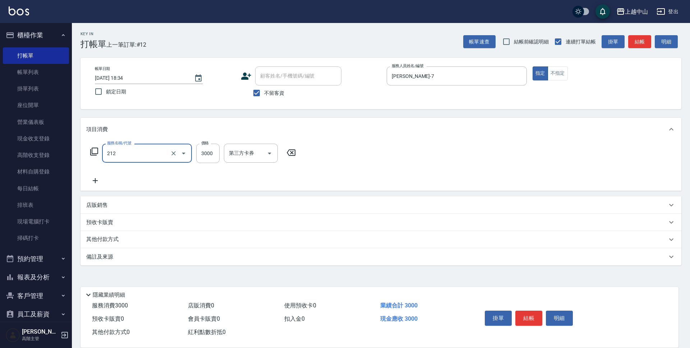
type input "溫朔燙髮3000(212)"
type input "4000"
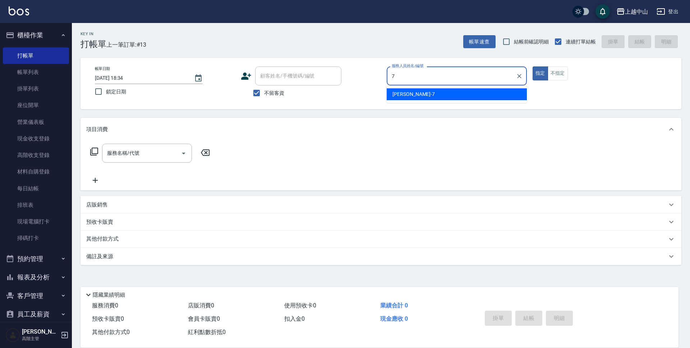
type input "Maggie-7"
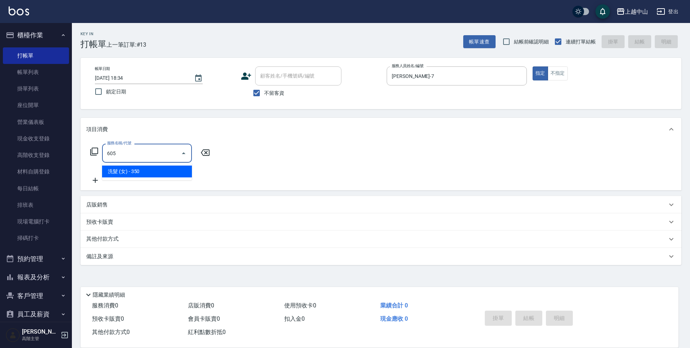
type input "洗髮 (女)(605)"
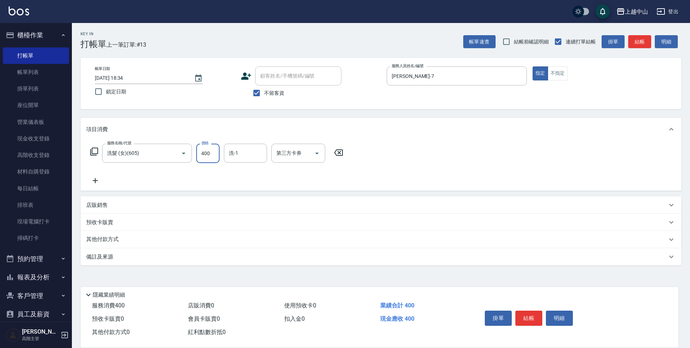
type input "400"
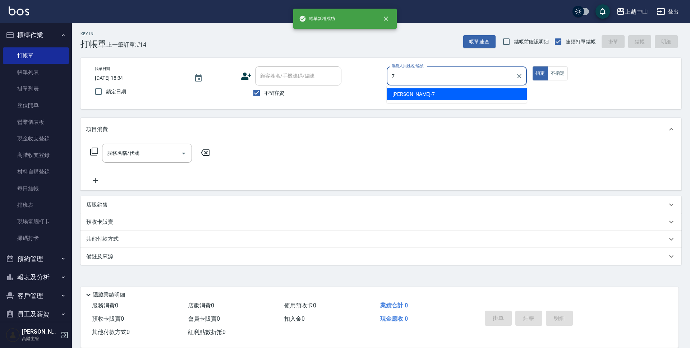
type input "Maggie-7"
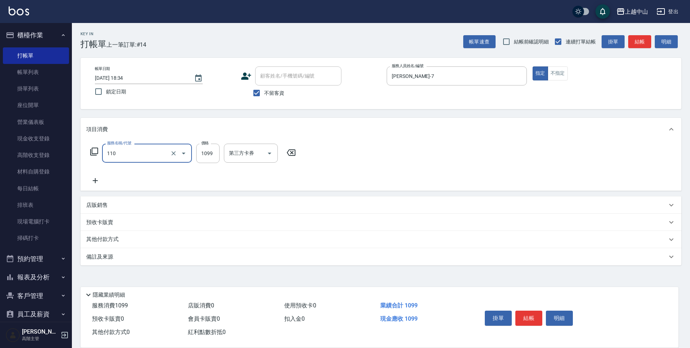
type input "洗+剪+頭皮999(110)"
type input "1200"
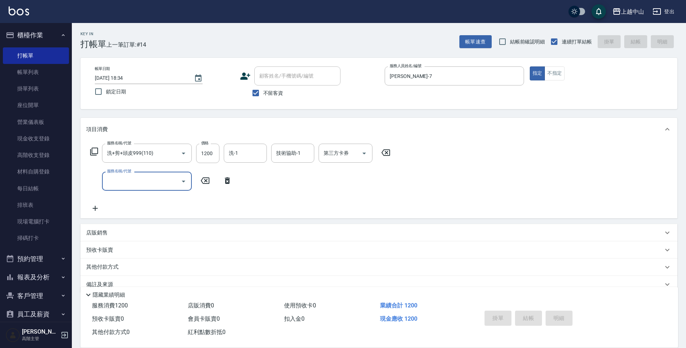
type input "2025/10/06 18:35"
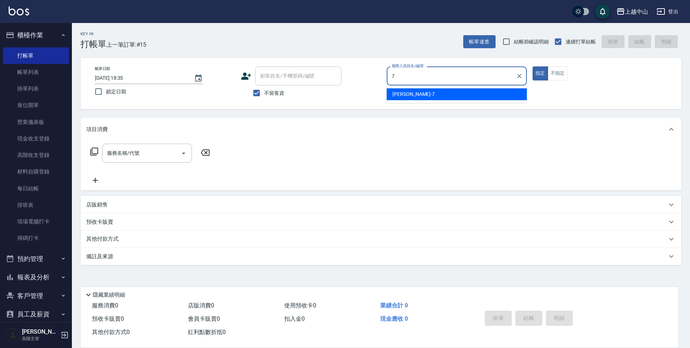
type input "Maggie-7"
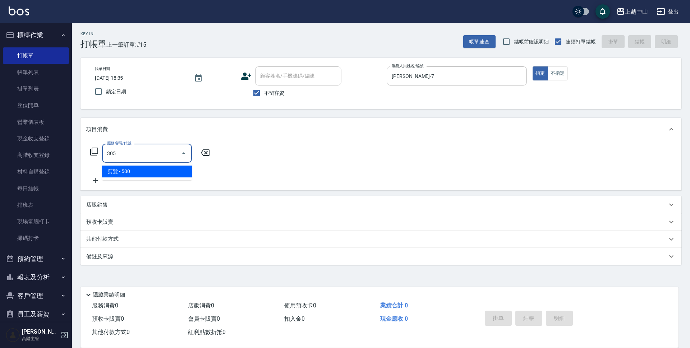
type input "剪髮(305)"
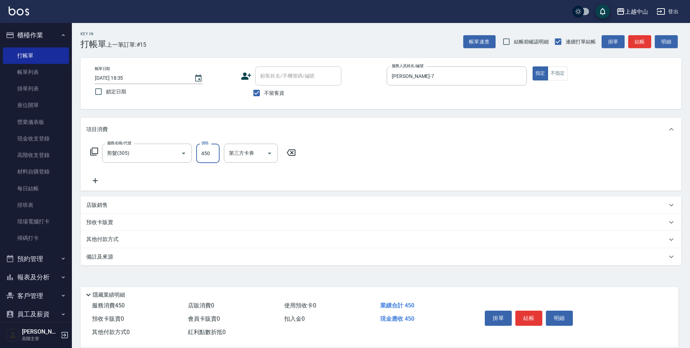
type input "450"
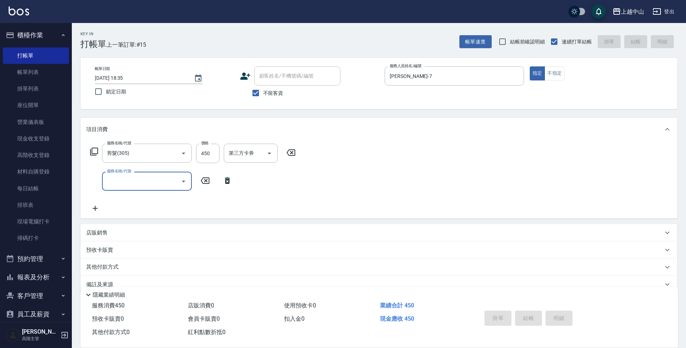
type input "2025/10/06 18:36"
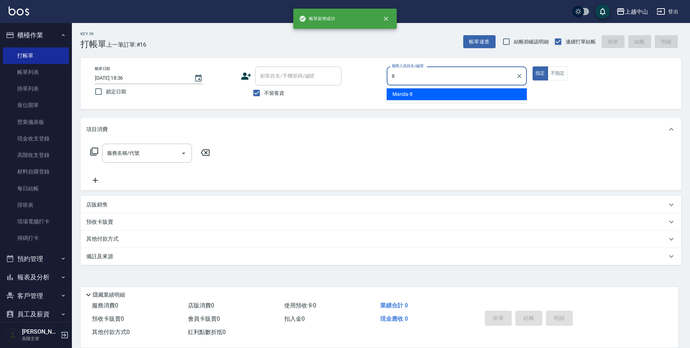
type input "Manda-8"
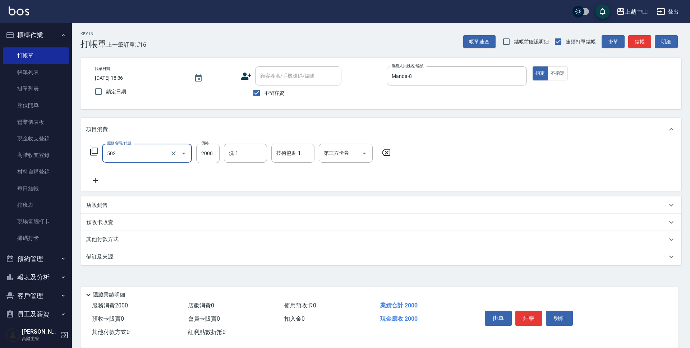
type input "染髮2000以上(502)"
type input "3000"
type input "薇慈-36"
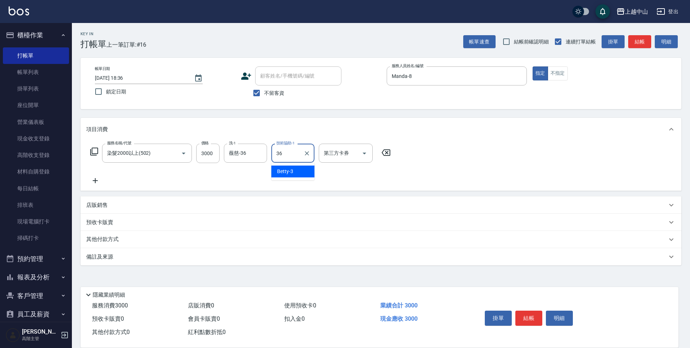
type input "薇慈-36"
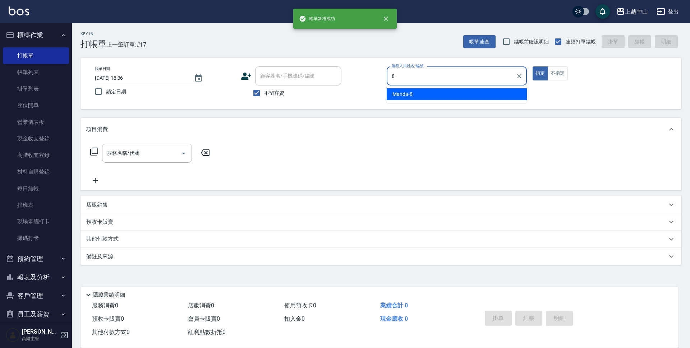
type input "Manda-8"
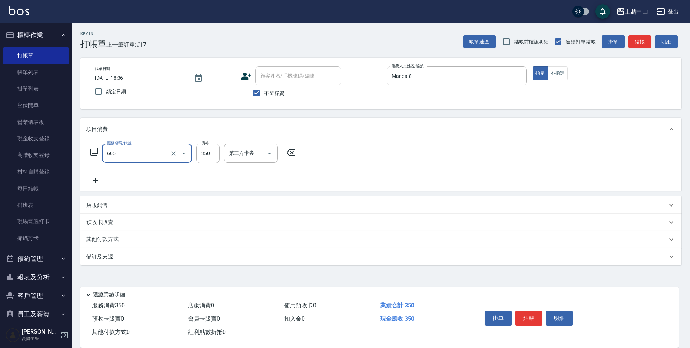
type input "洗髮 (女)(605)"
type input "400"
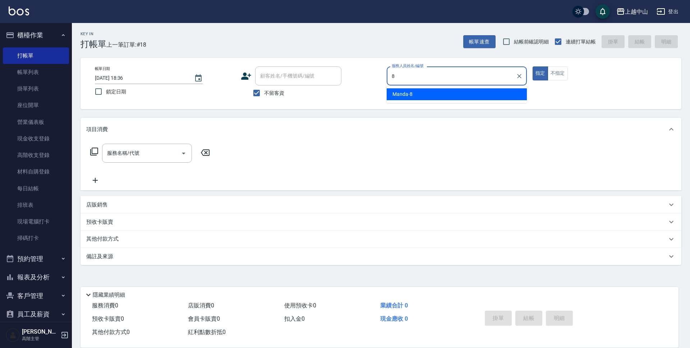
type input "Manda-8"
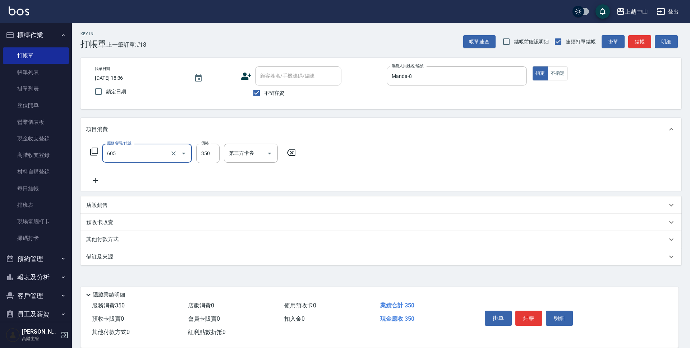
type input "洗髮 (女)(605)"
type input "400"
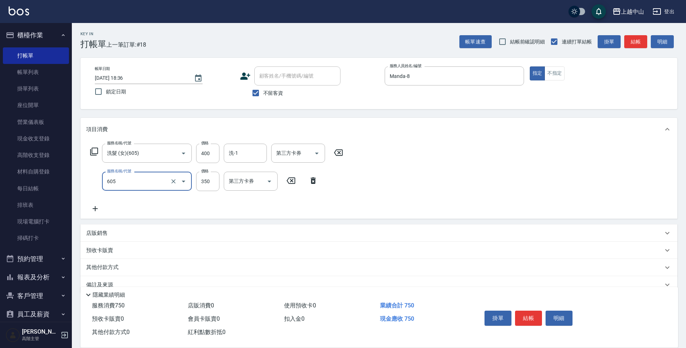
type input "洗髮 (女)(605)"
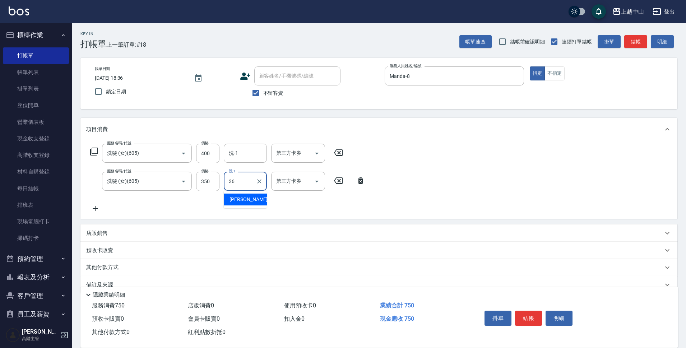
type input "薇慈-36"
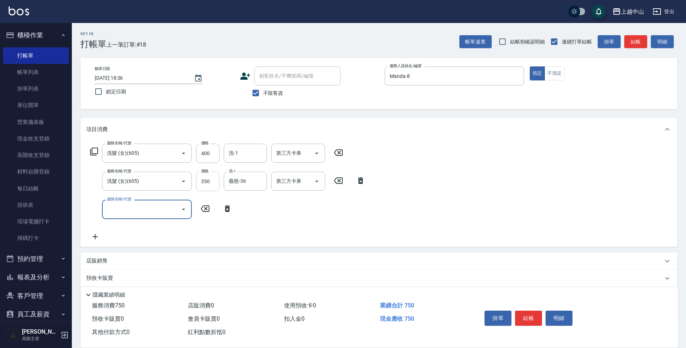
click at [212, 179] on input "350" at bounding box center [207, 181] width 23 height 19
type input "400"
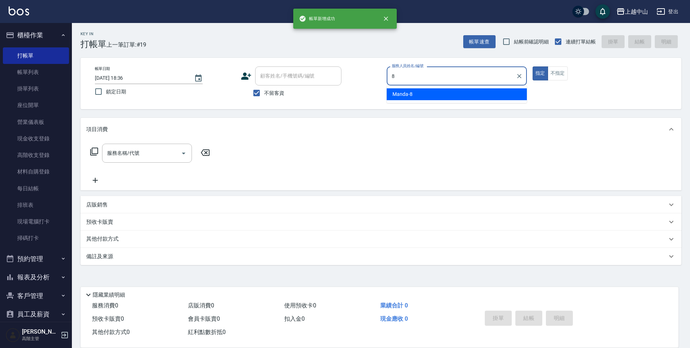
type input "Manda-8"
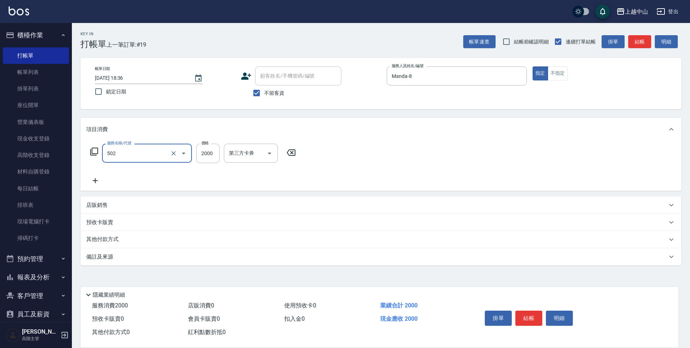
type input "染髮2000以上(502)"
type input "3699"
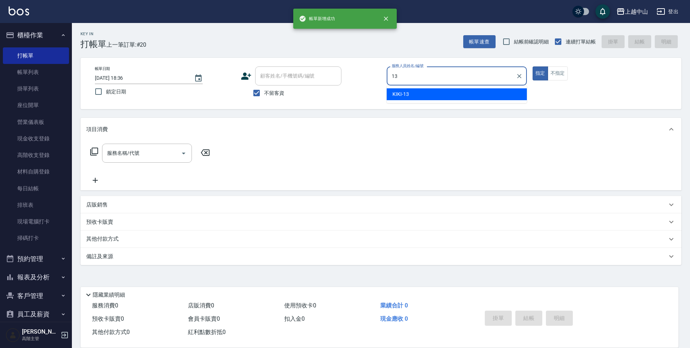
type input "KIKI-13"
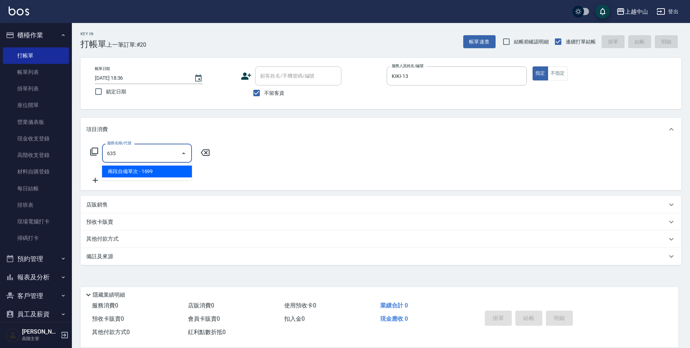
type input "兩段自備單次(635)"
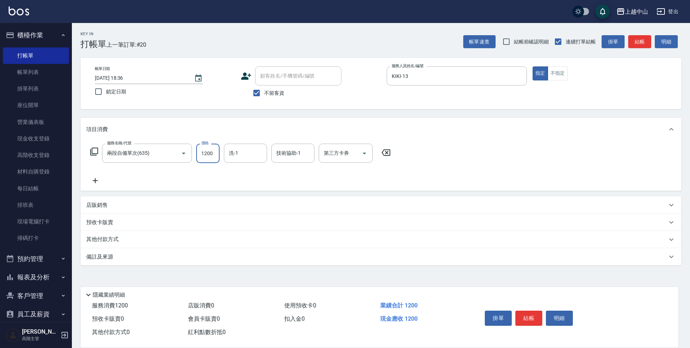
type input "1200"
type input "薇慈-36"
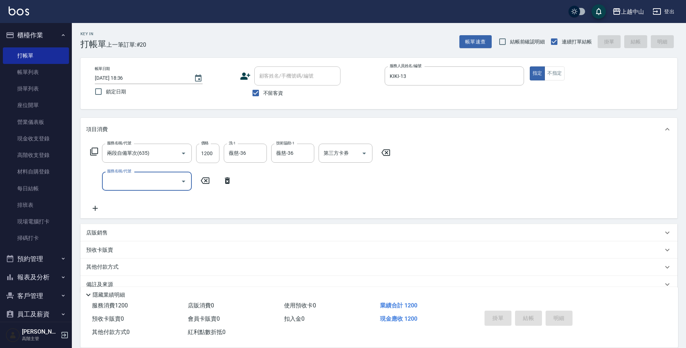
type input "2025/10/06 18:37"
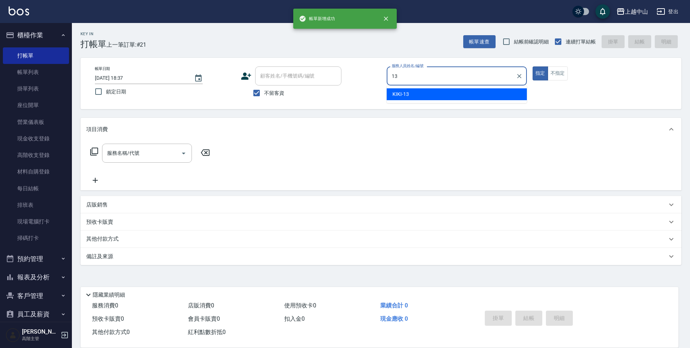
type input "KIKI-13"
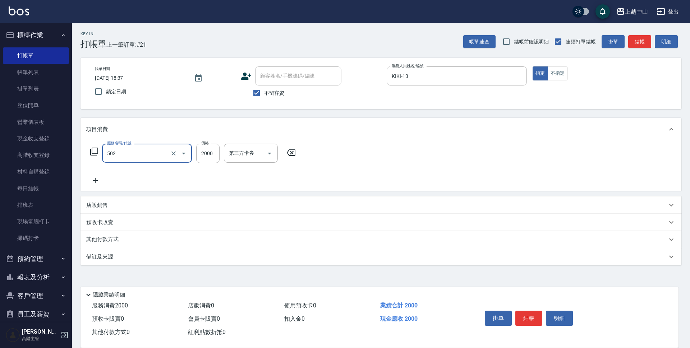
type input "染髮2000以上(502)"
type input "2699"
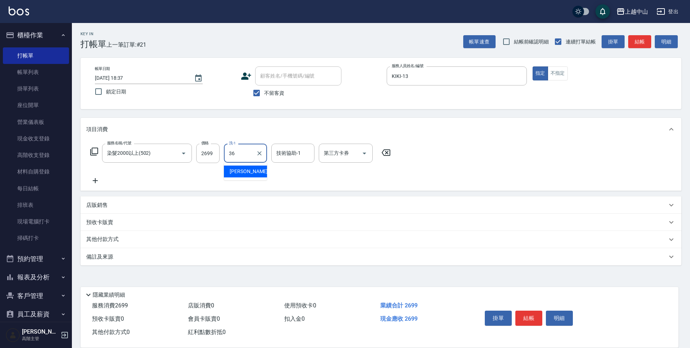
type input "薇慈-36"
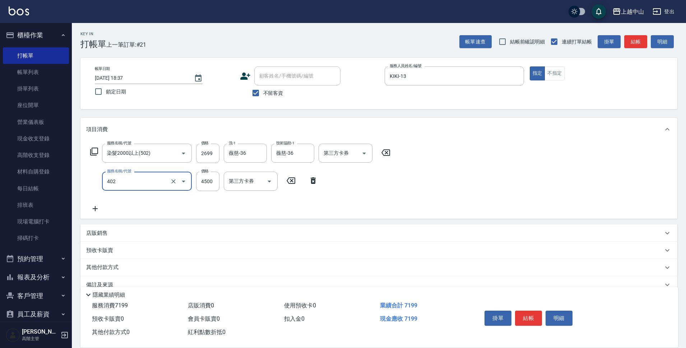
type input "2段式結構自備卡(402)"
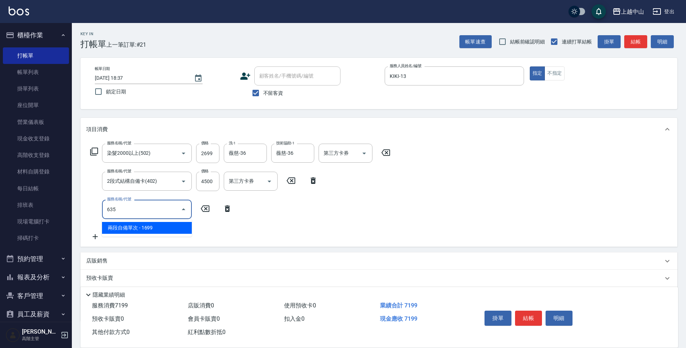
type input "兩段自備單次(635)"
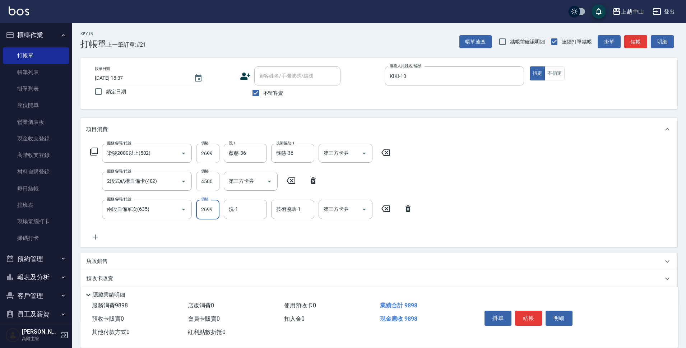
type input "2699"
type input "薇慈-36"
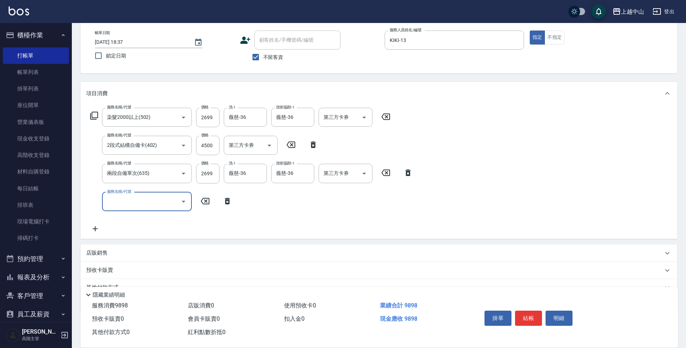
scroll to position [70, 0]
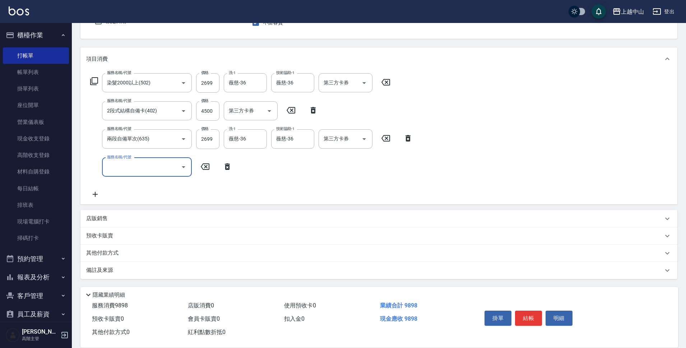
click at [145, 254] on div "其他付款方式" at bounding box center [374, 253] width 577 height 8
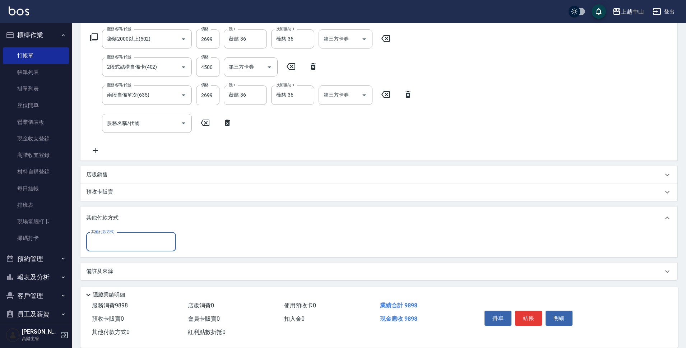
scroll to position [115, 0]
click at [142, 245] on input "其他付款方式" at bounding box center [130, 241] width 83 height 13
click at [127, 292] on span "信用卡" at bounding box center [131, 296] width 90 height 12
type input "信用卡"
type input "9898"
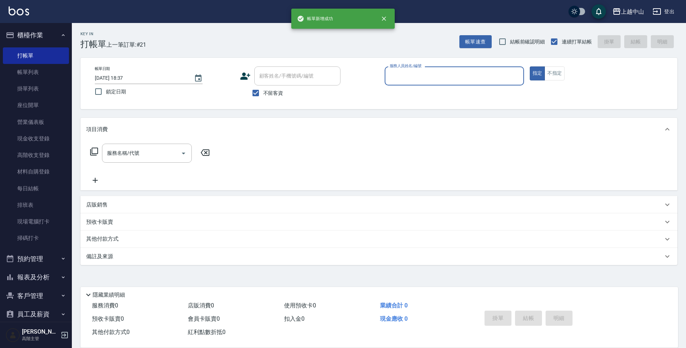
scroll to position [0, 0]
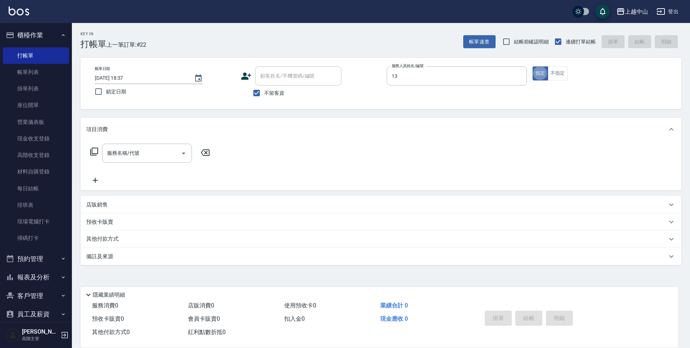
type input "KIKI-13"
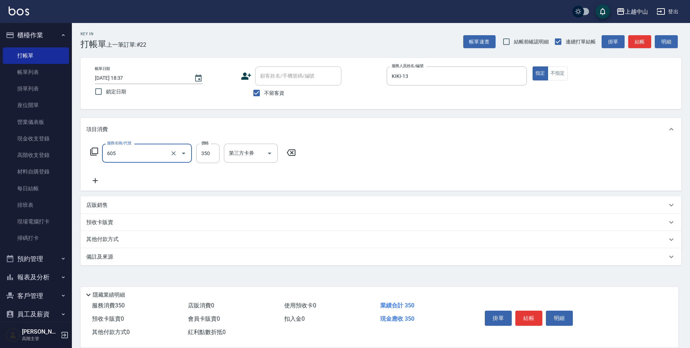
type input "洗髮 (女)(605)"
type input "400"
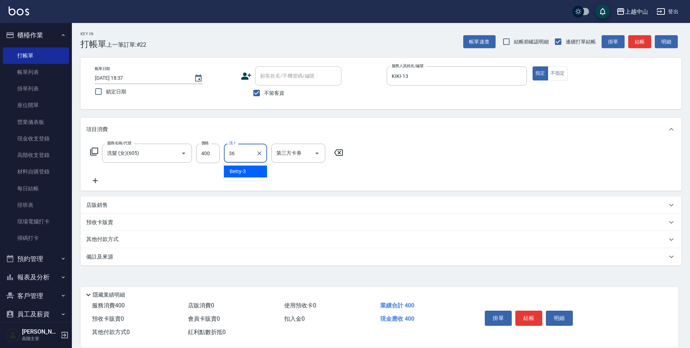
type input "薇慈-36"
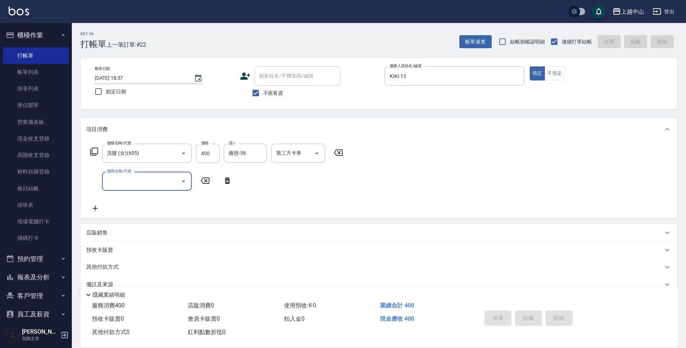
type input "2025/10/06 18:38"
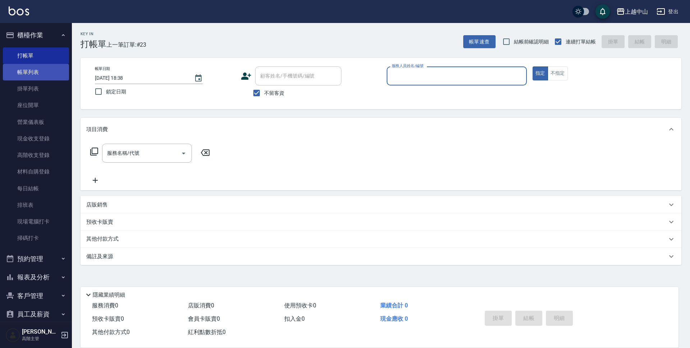
click at [53, 78] on link "帳單列表" at bounding box center [36, 72] width 66 height 17
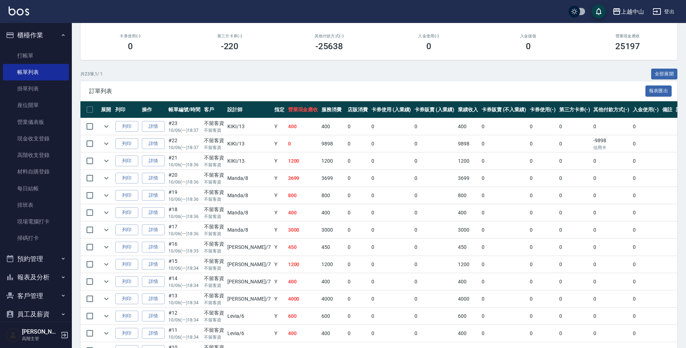
scroll to position [144, 0]
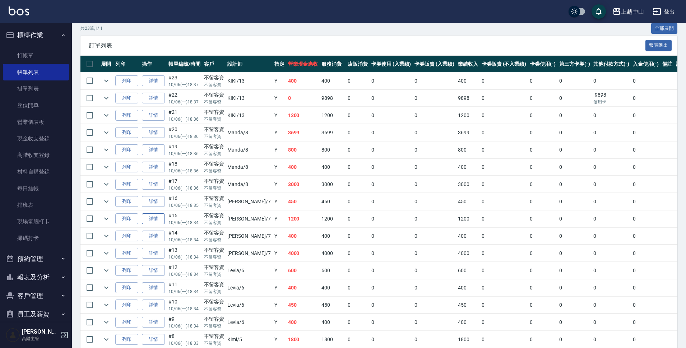
click at [156, 222] on link "詳情" at bounding box center [153, 218] width 23 height 11
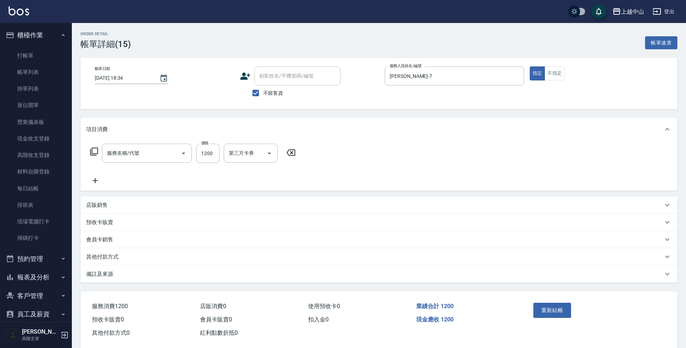
type input "2025/10/06 18:34"
checkbox input "true"
type input "Maggie-7"
type input "洗+剪+頭皮999(110)"
click at [386, 153] on icon at bounding box center [386, 153] width 9 height 6
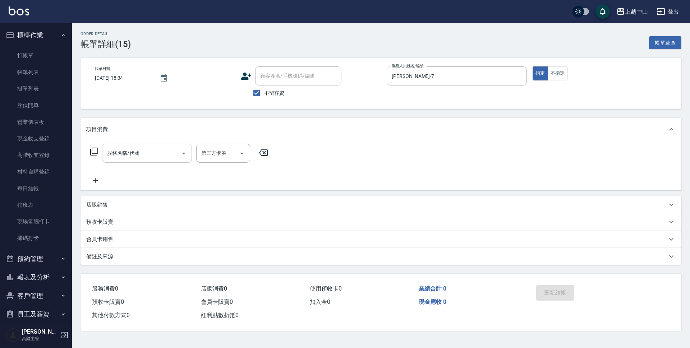
click at [148, 155] on input "服務名稱/代號" at bounding box center [141, 153] width 73 height 13
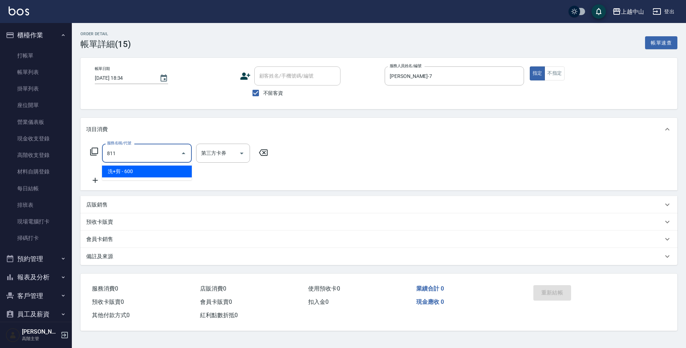
type input "洗+剪(811)"
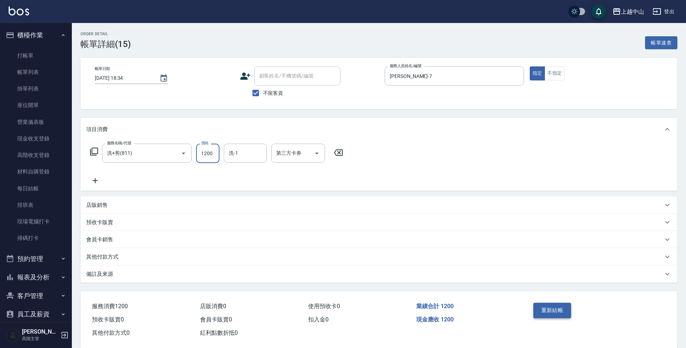
type input "1200"
click at [558, 308] on button "重新結帳" at bounding box center [553, 310] width 38 height 15
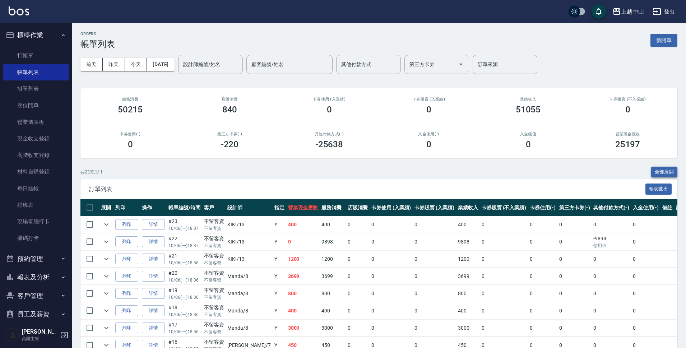
click at [667, 169] on button "全部展開" at bounding box center [665, 172] width 27 height 11
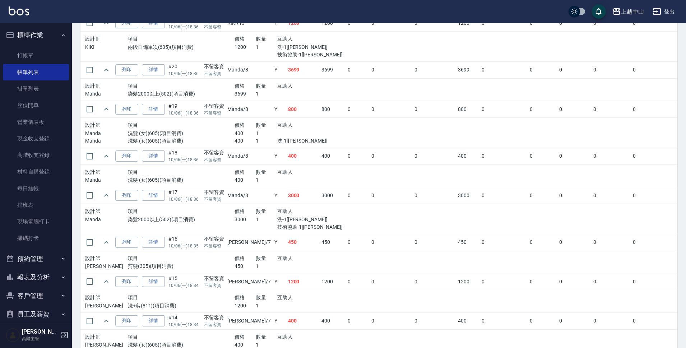
scroll to position [323, 0]
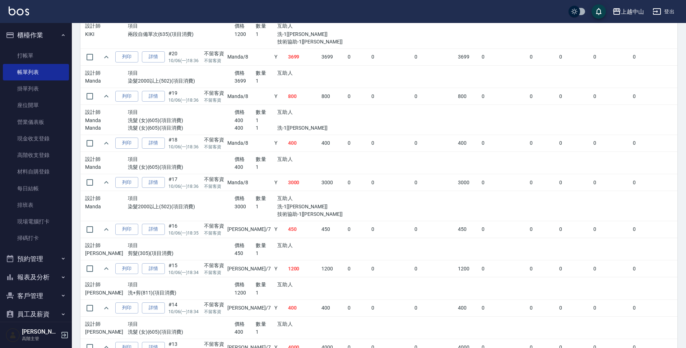
click at [42, 34] on button "櫃檯作業" at bounding box center [36, 35] width 66 height 19
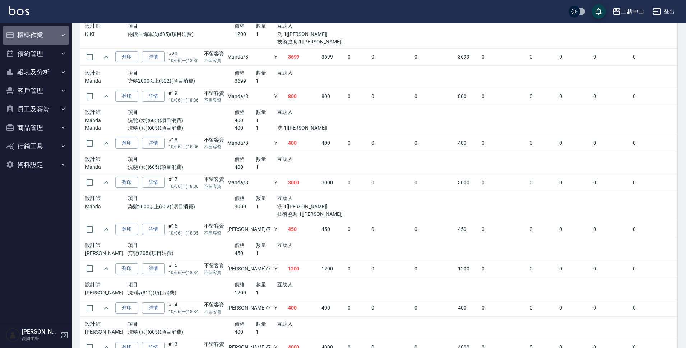
click at [51, 31] on button "櫃檯作業" at bounding box center [36, 35] width 66 height 19
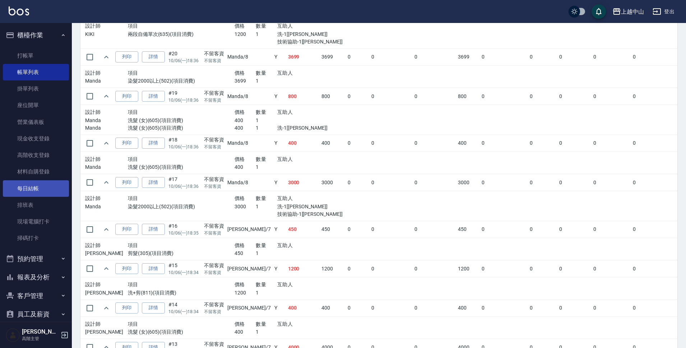
click at [28, 180] on link "每日結帳" at bounding box center [36, 188] width 66 height 17
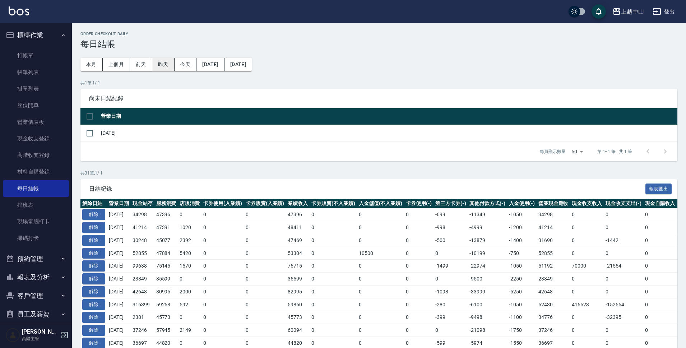
click at [170, 64] on button "昨天" at bounding box center [163, 64] width 22 height 13
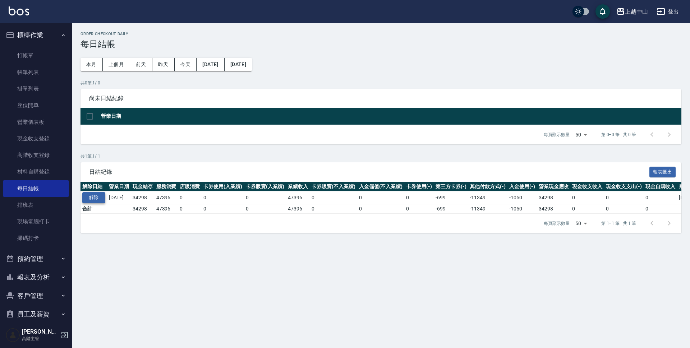
click at [96, 200] on button "解除" at bounding box center [93, 197] width 23 height 11
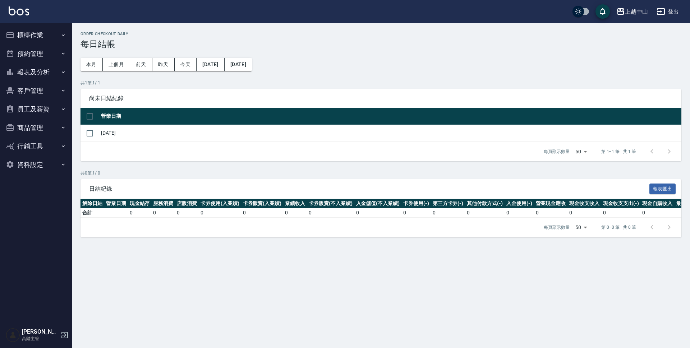
click at [44, 73] on button "報表及分析" at bounding box center [36, 72] width 66 height 19
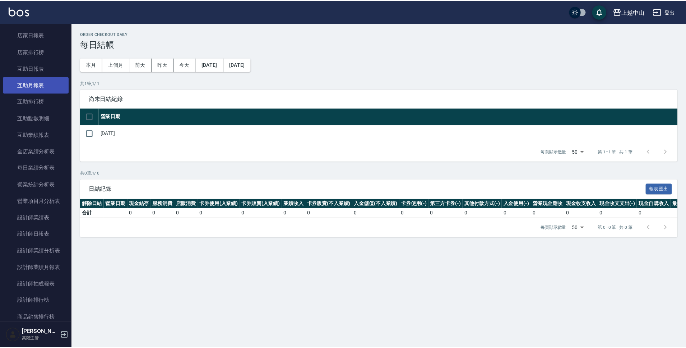
scroll to position [108, 0]
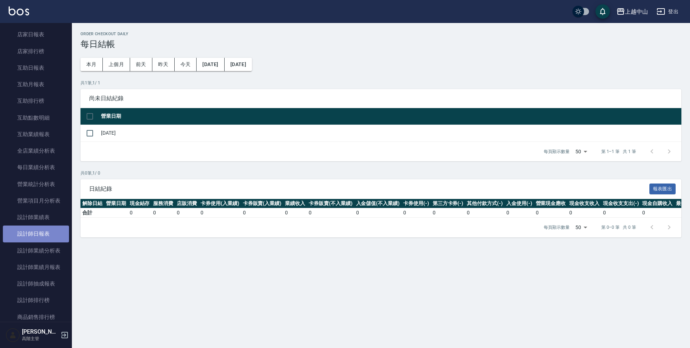
click at [47, 235] on link "設計師日報表" at bounding box center [36, 234] width 66 height 17
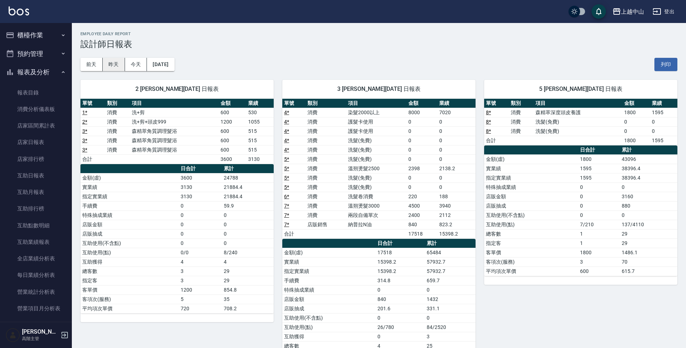
click at [111, 60] on button "昨天" at bounding box center [114, 64] width 22 height 13
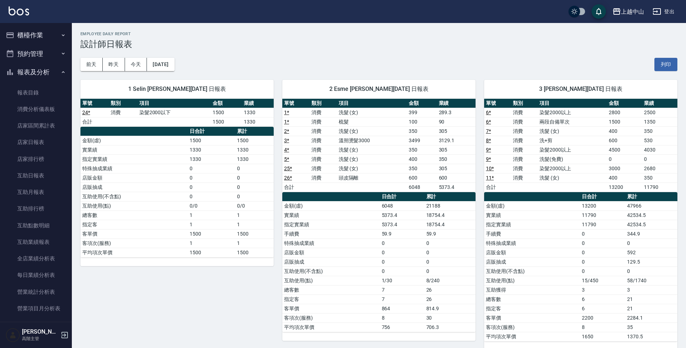
click at [287, 178] on link "26 *" at bounding box center [288, 178] width 8 height 6
click at [113, 63] on button "昨天" at bounding box center [114, 64] width 22 height 13
click at [118, 68] on button "昨天" at bounding box center [114, 64] width 22 height 13
click at [125, 63] on button "今天" at bounding box center [136, 64] width 22 height 13
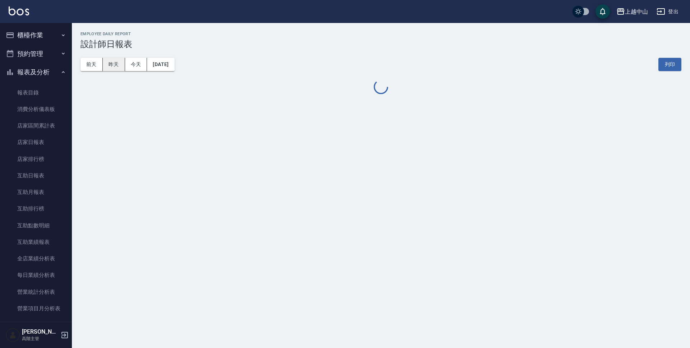
click at [112, 64] on button "昨天" at bounding box center [114, 64] width 22 height 13
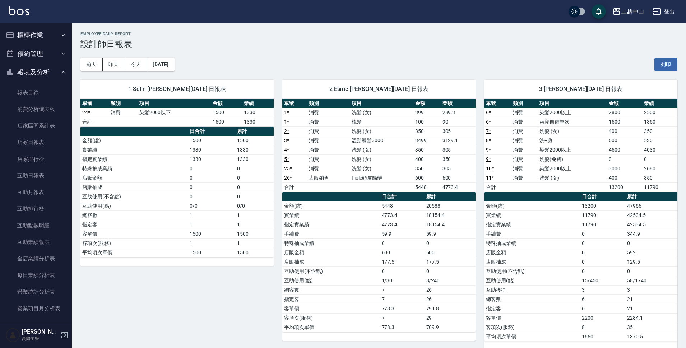
scroll to position [36, 0]
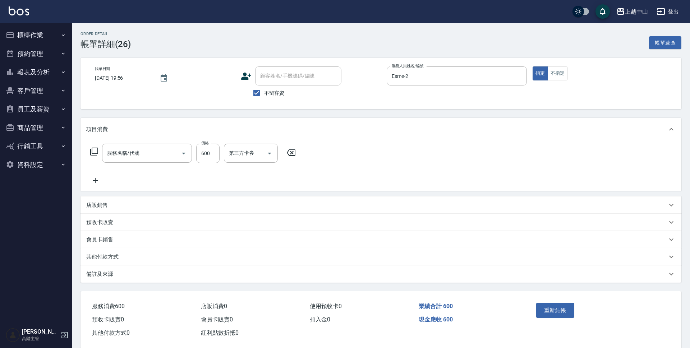
type input "2025/10/05 19:56"
checkbox input "true"
type input "Esme-2"
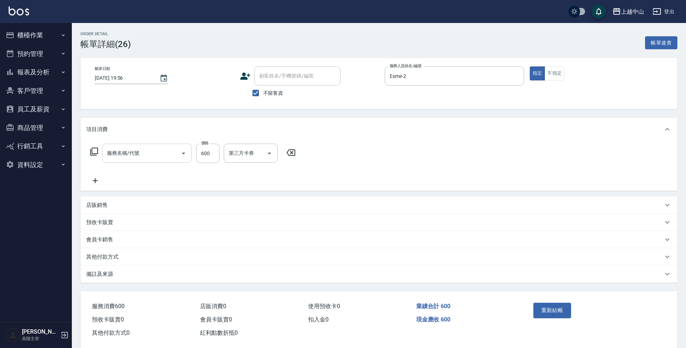
type input "頭皮隔離(403)"
click at [291, 151] on icon at bounding box center [291, 152] width 18 height 9
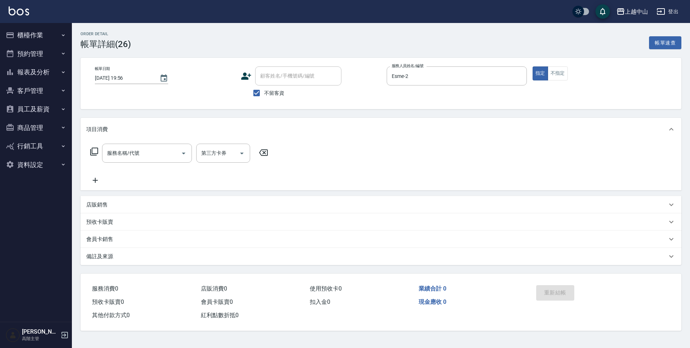
click at [119, 204] on div "店販銷售" at bounding box center [376, 205] width 581 height 8
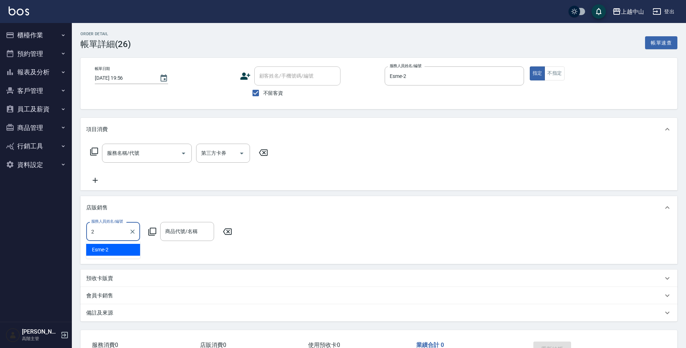
type input "Esme-2"
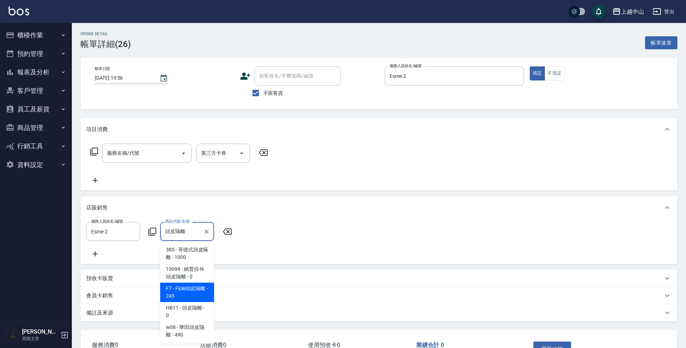
click at [171, 289] on span "F7 - Fiole頭皮隔離 - 245" at bounding box center [187, 292] width 54 height 19
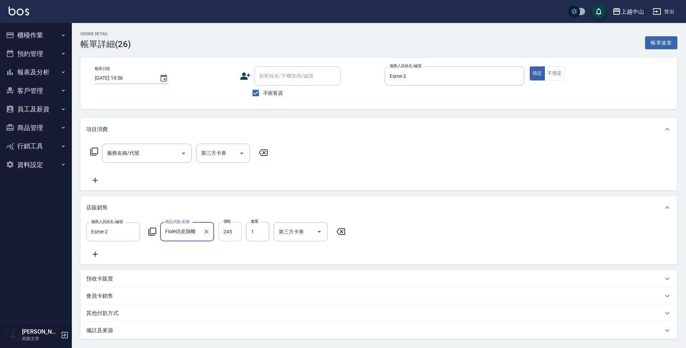
type input "Fiole頭皮隔離"
click at [231, 235] on input "245" at bounding box center [230, 231] width 23 height 19
type input "600"
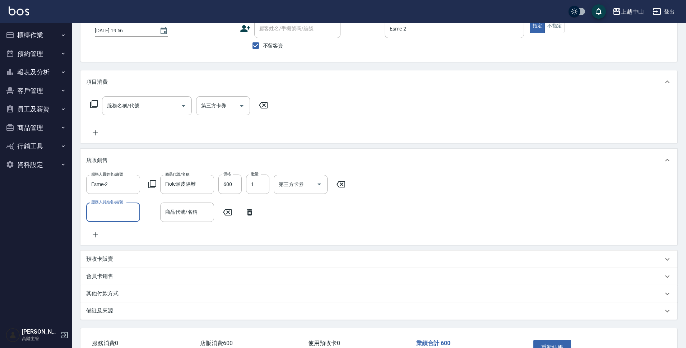
scroll to position [103, 0]
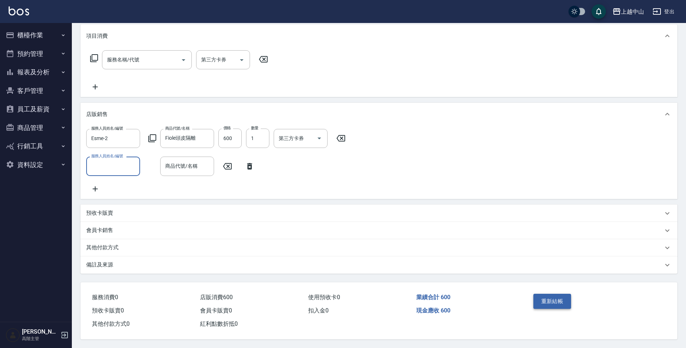
click at [555, 299] on button "重新結帳" at bounding box center [553, 301] width 38 height 15
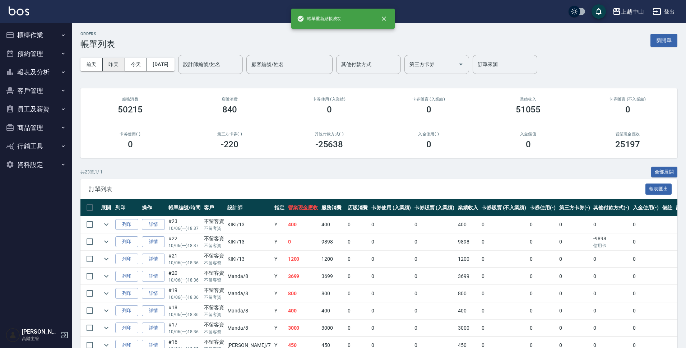
click at [115, 60] on button "昨天" at bounding box center [114, 64] width 22 height 13
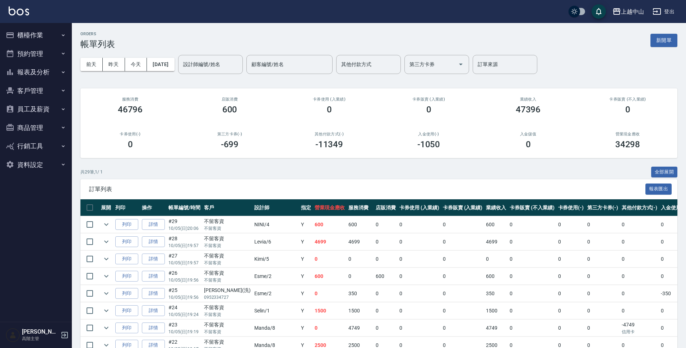
click at [58, 39] on button "櫃檯作業" at bounding box center [36, 35] width 66 height 19
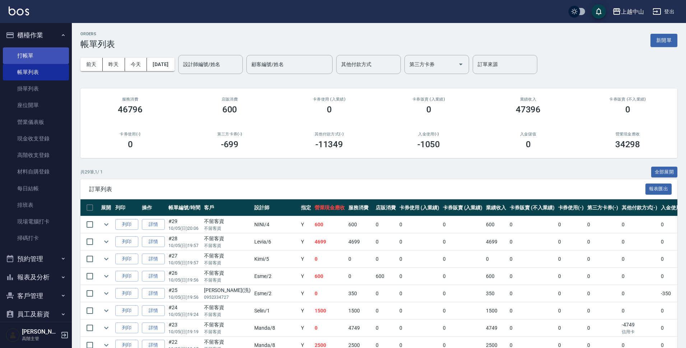
click at [50, 57] on link "打帳單" at bounding box center [36, 55] width 66 height 17
